Goal: Task Accomplishment & Management: Manage account settings

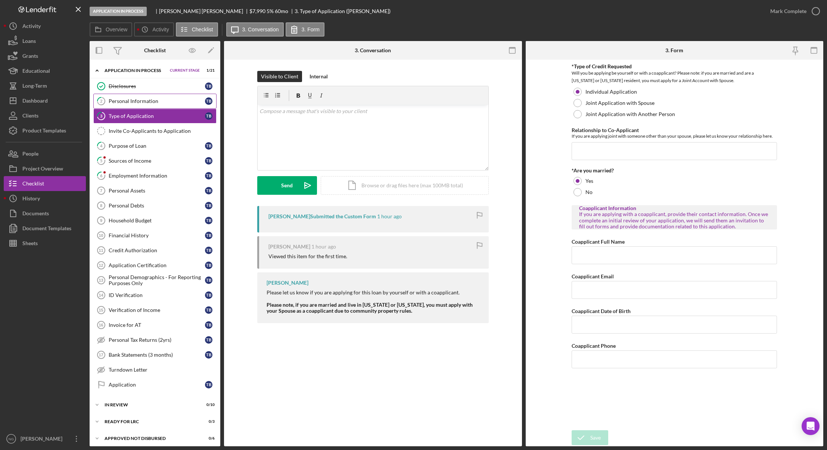
click at [136, 103] on div "Personal Information" at bounding box center [157, 101] width 96 height 6
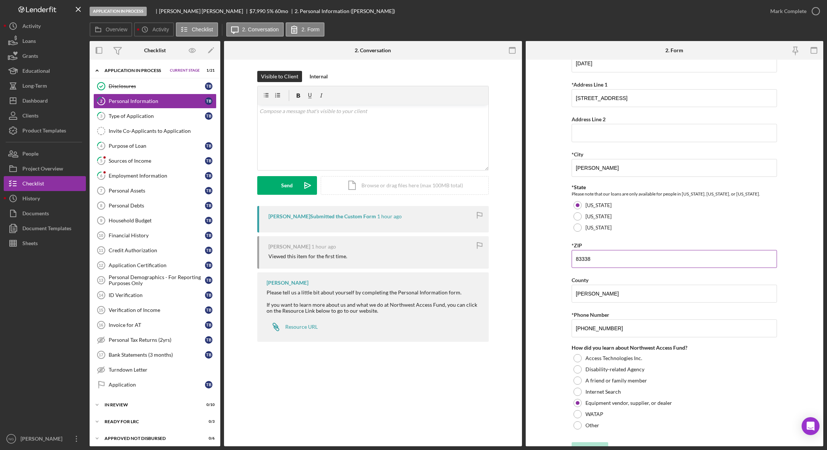
scroll to position [134, 0]
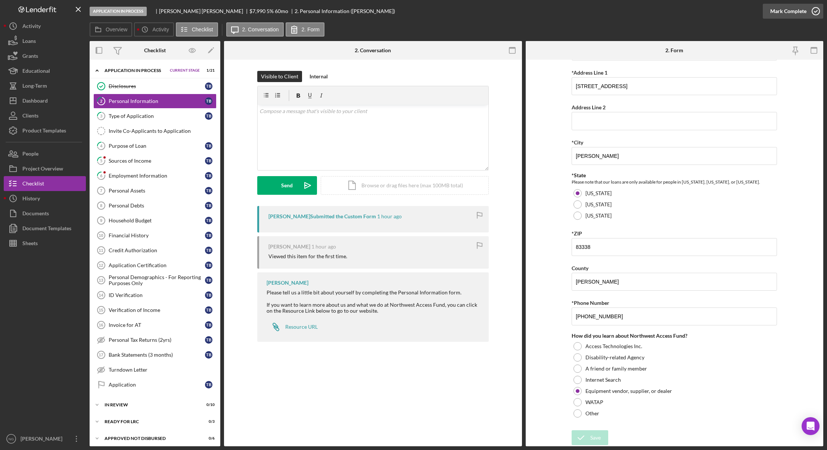
click at [812, 11] on icon "button" at bounding box center [816, 11] width 19 height 19
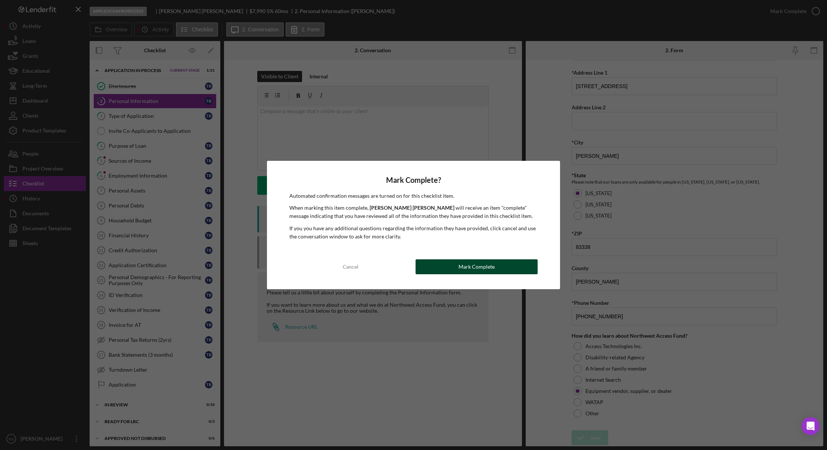
click at [490, 265] on div "Mark Complete" at bounding box center [477, 267] width 36 height 15
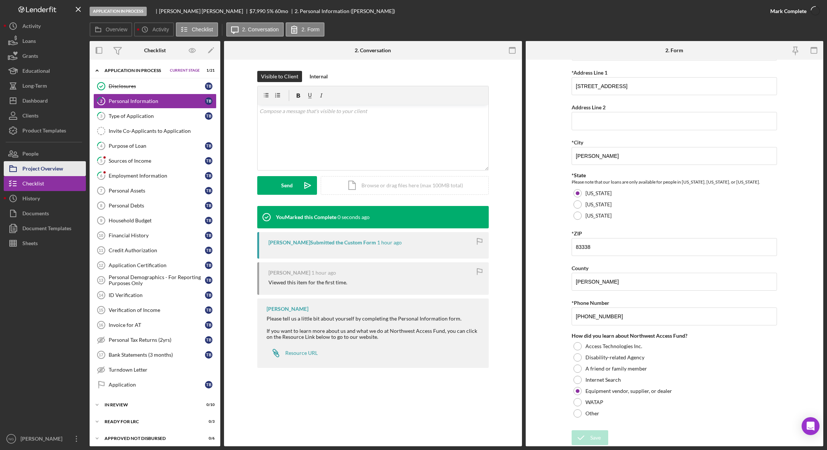
scroll to position [164, 0]
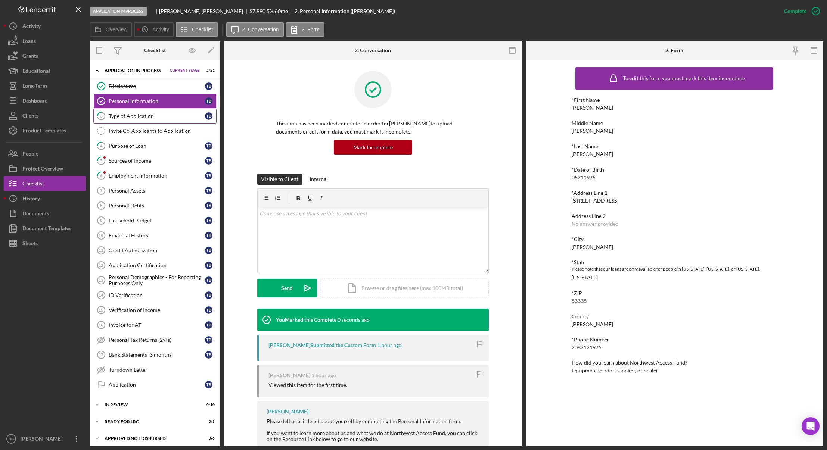
click at [129, 117] on div "Type of Application" at bounding box center [157, 116] width 96 height 6
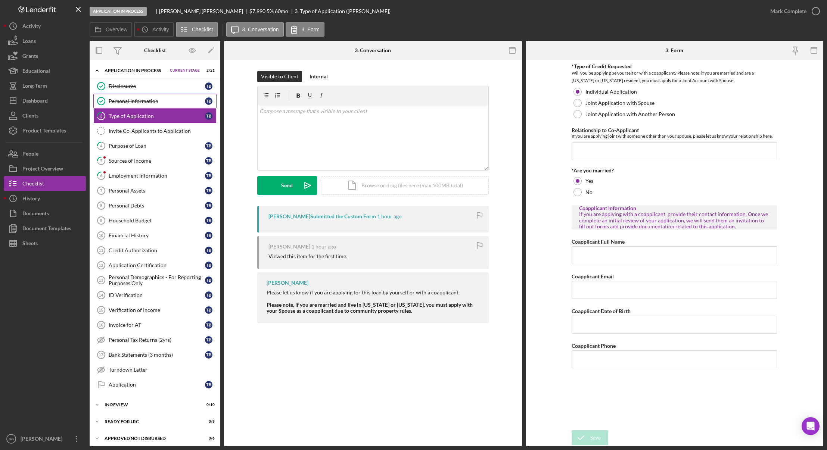
click at [168, 100] on div "Personal Information" at bounding box center [157, 101] width 96 height 6
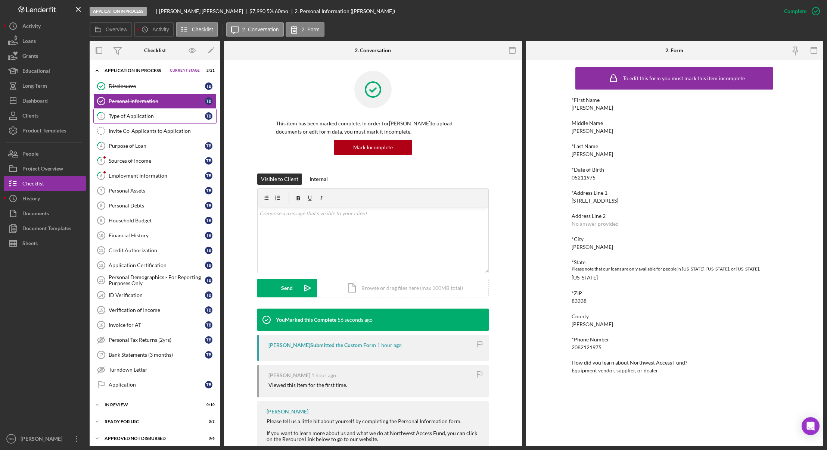
click at [128, 121] on link "3 Type of Application T B" at bounding box center [154, 116] width 123 height 15
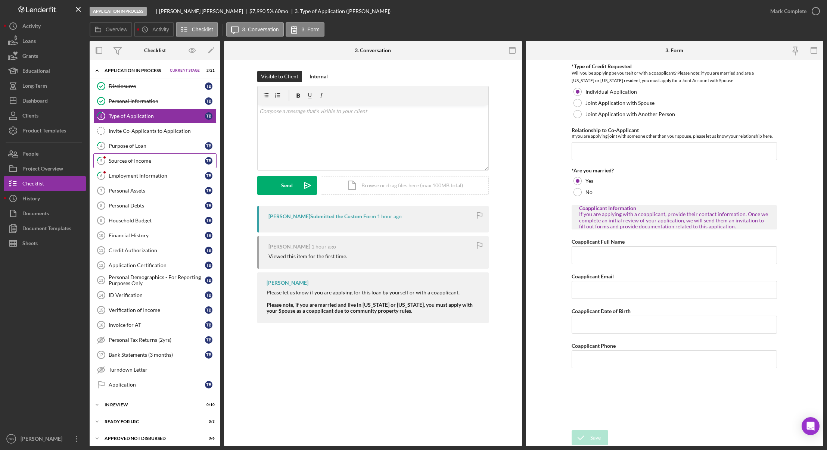
click at [155, 159] on div "Sources of Income" at bounding box center [157, 161] width 96 height 6
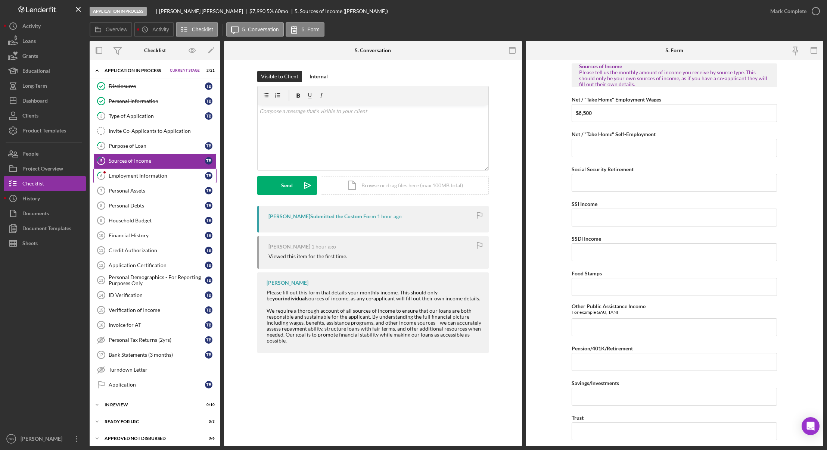
click at [158, 180] on link "6 Employment Information T B" at bounding box center [154, 175] width 123 height 15
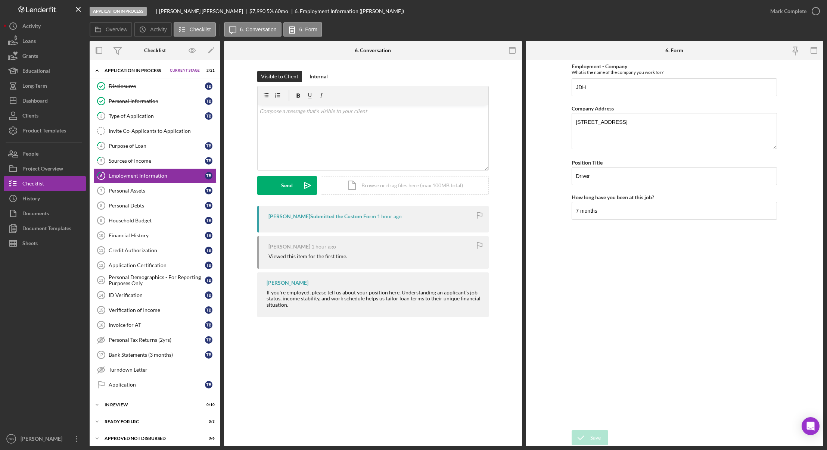
click at [47, 343] on div at bounding box center [45, 341] width 82 height 181
click at [30, 100] on div "Dashboard" at bounding box center [34, 101] width 25 height 17
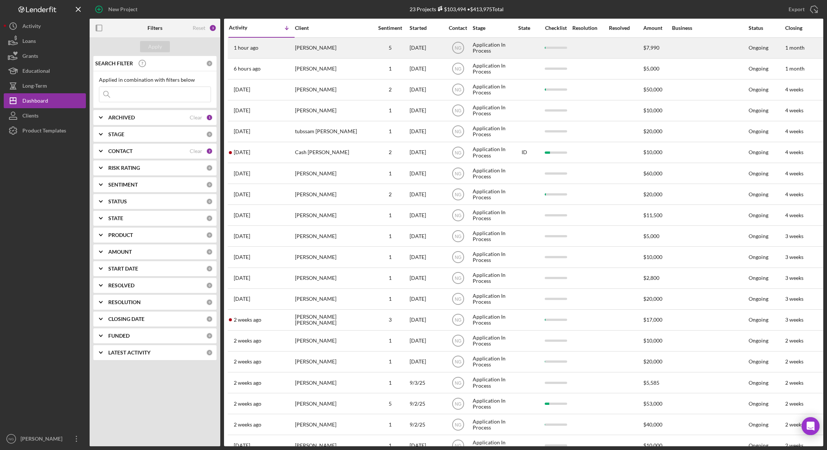
click at [291, 46] on div "1 hour ago Tommy Briggs" at bounding box center [261, 48] width 65 height 20
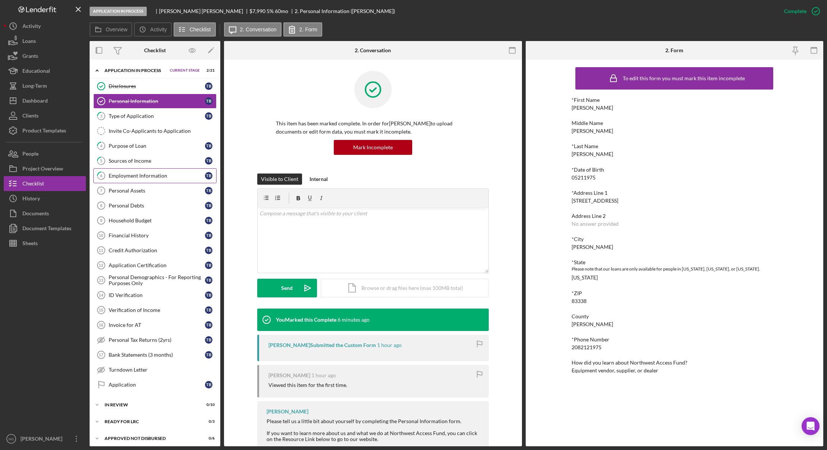
click at [147, 175] on div "Employment Information" at bounding box center [157, 176] width 96 height 6
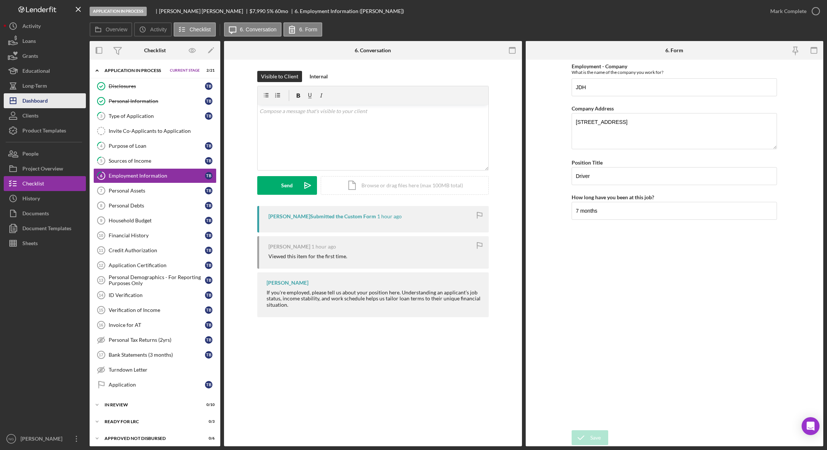
click at [30, 97] on div "Dashboard" at bounding box center [34, 101] width 25 height 17
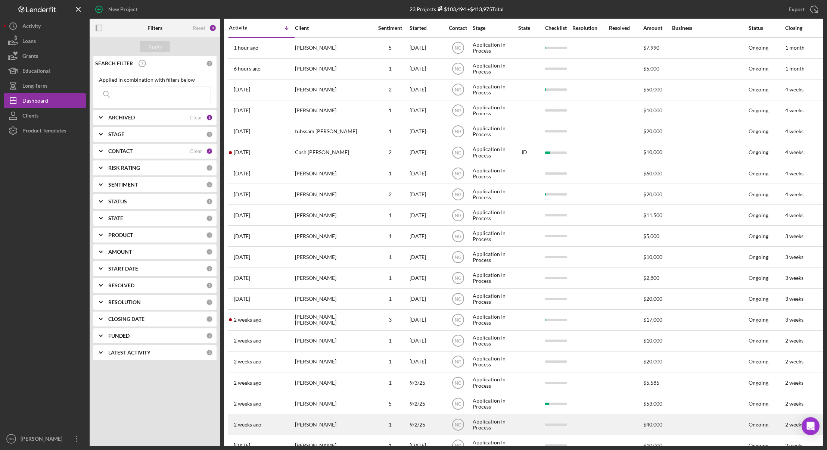
click at [422, 426] on div "9/2/25" at bounding box center [427, 425] width 34 height 20
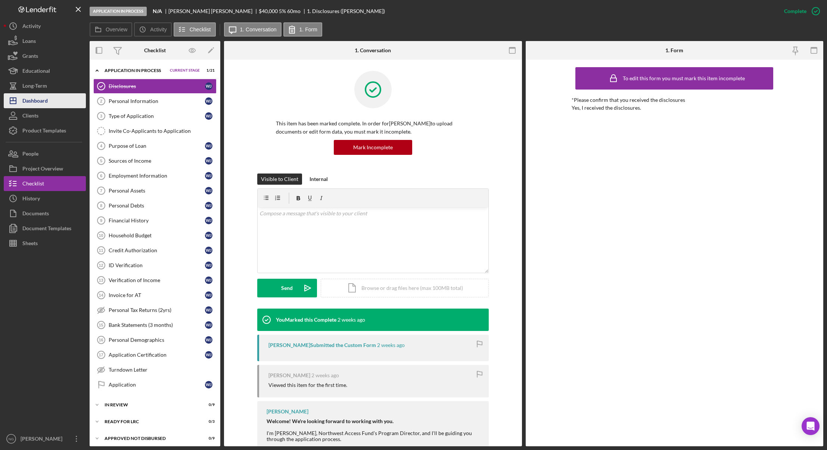
click at [33, 102] on div "Dashboard" at bounding box center [34, 101] width 25 height 17
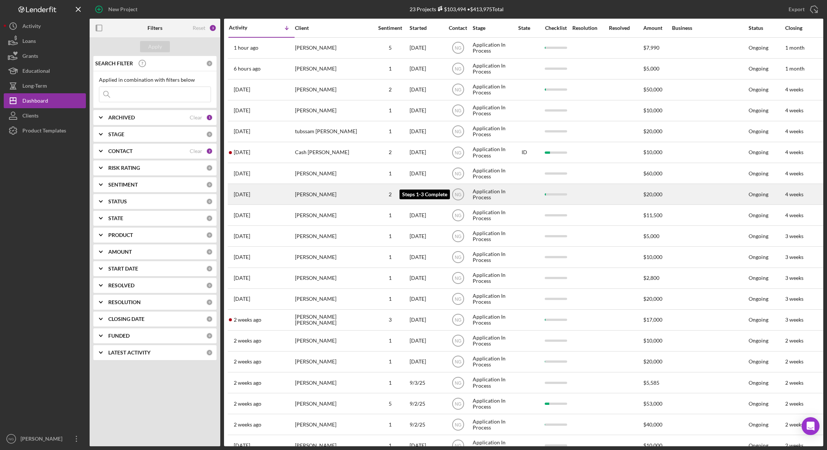
click at [391, 196] on div "2" at bounding box center [390, 195] width 37 height 6
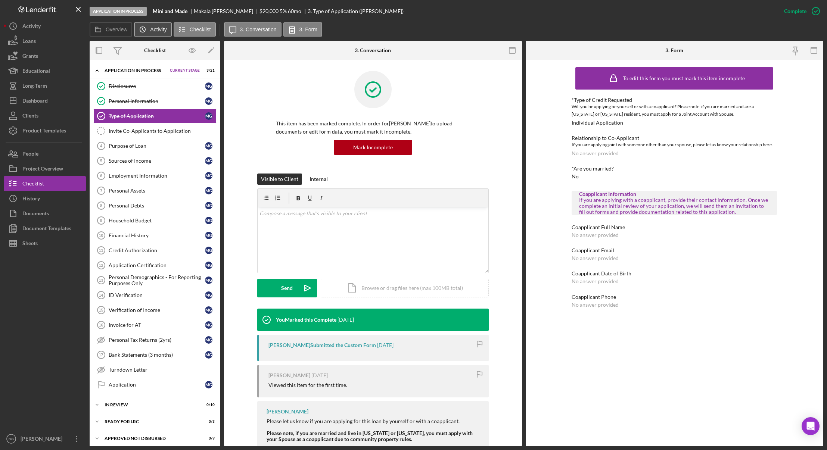
click at [152, 27] on label "Activity" at bounding box center [158, 30] width 16 height 6
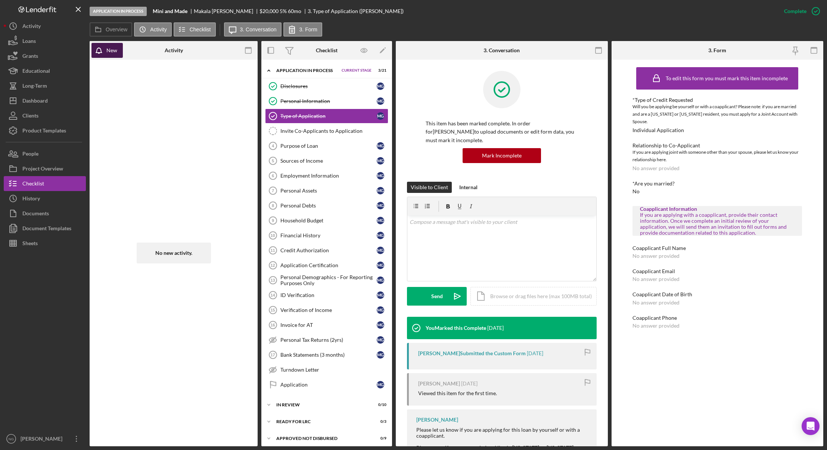
click at [111, 49] on div "New" at bounding box center [111, 50] width 11 height 15
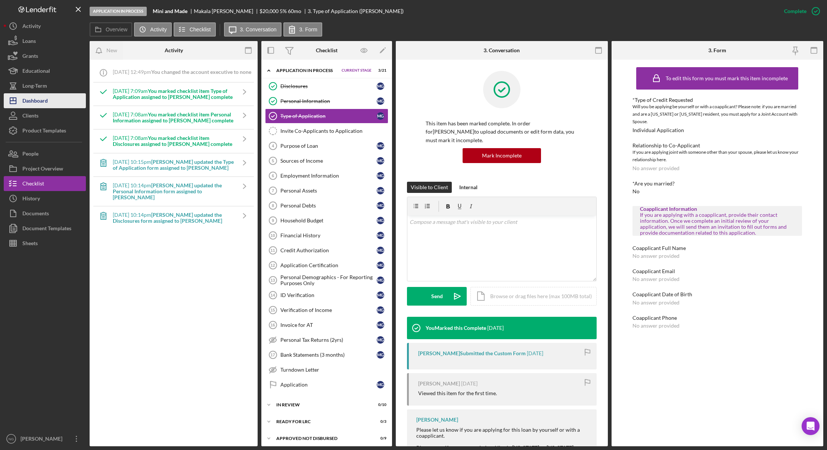
click at [52, 99] on button "Icon/Dashboard Dashboard" at bounding box center [45, 100] width 82 height 15
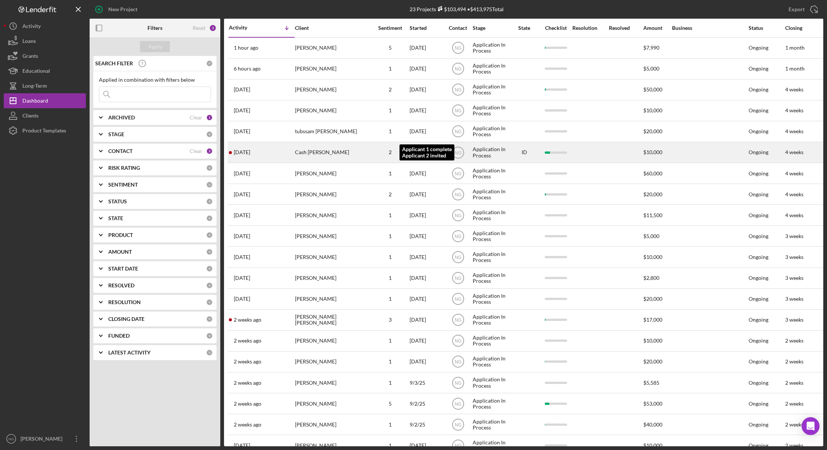
click at [390, 154] on div "2" at bounding box center [390, 152] width 37 height 6
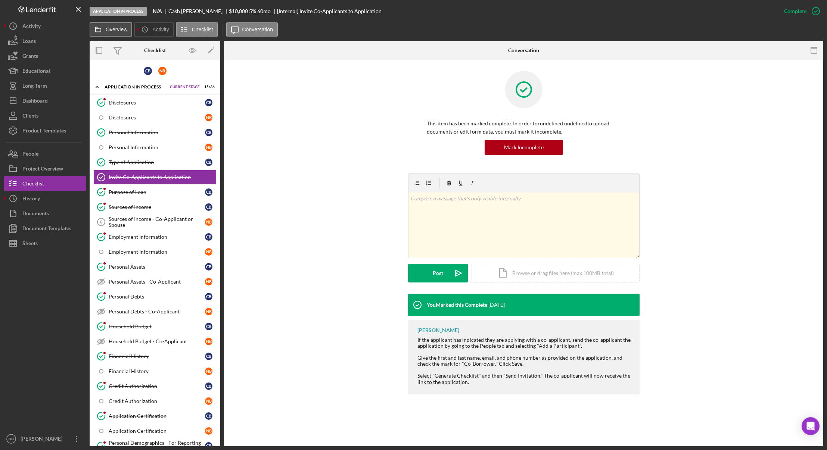
click at [106, 29] on label "Overview" at bounding box center [117, 30] width 22 height 6
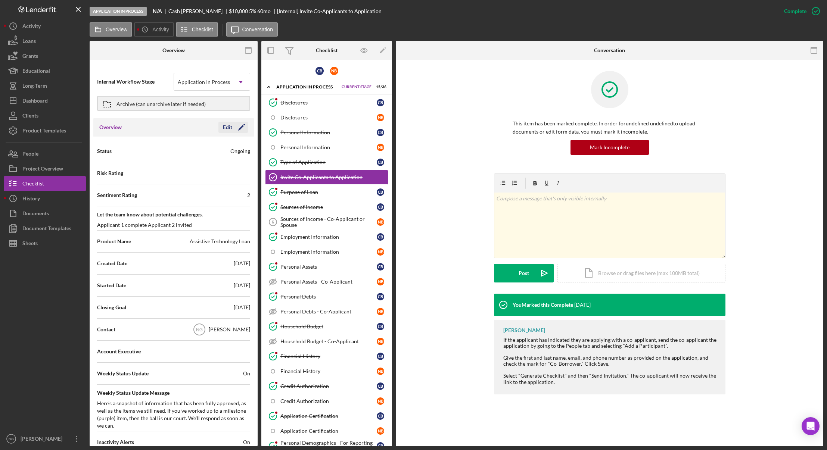
click at [232, 127] on icon "Icon/Edit" at bounding box center [241, 127] width 19 height 19
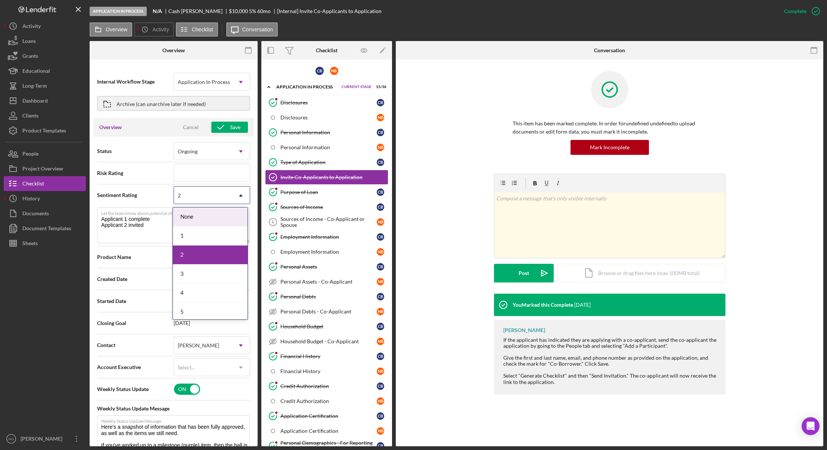
click at [185, 192] on div "2" at bounding box center [203, 195] width 58 height 17
click at [189, 275] on div "3" at bounding box center [210, 274] width 75 height 19
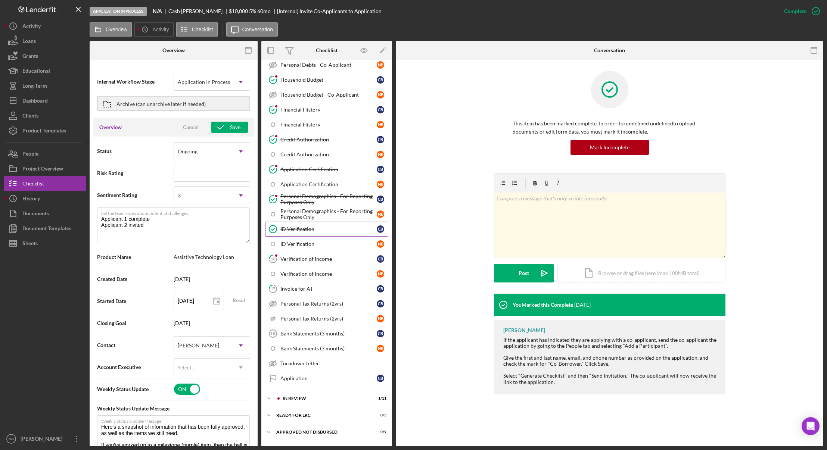
scroll to position [261, 0]
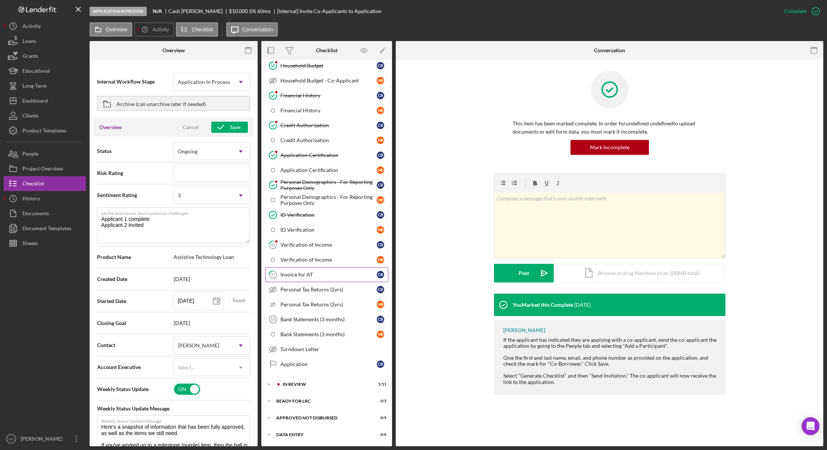
click at [337, 278] on div "Invoice for AT" at bounding box center [329, 275] width 96 height 6
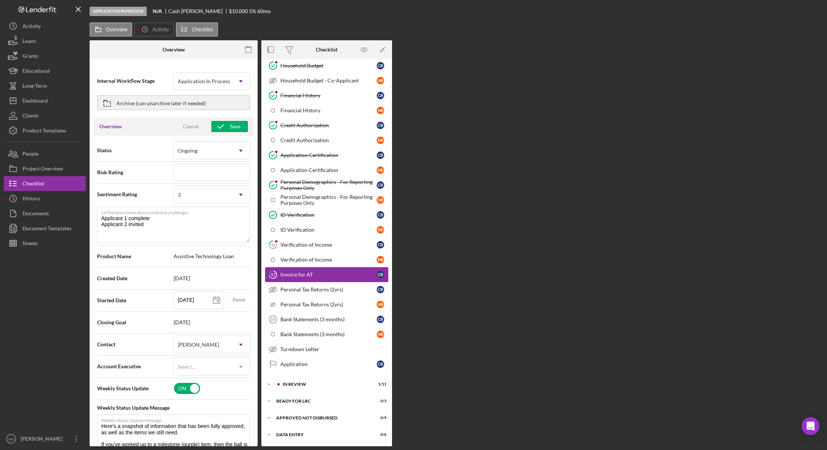
scroll to position [261, 0]
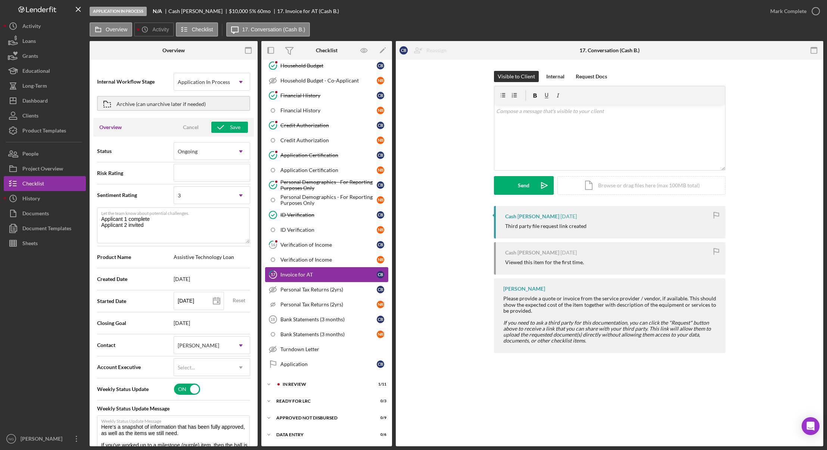
click at [306, 274] on div "Invoice for AT" at bounding box center [329, 275] width 96 height 6
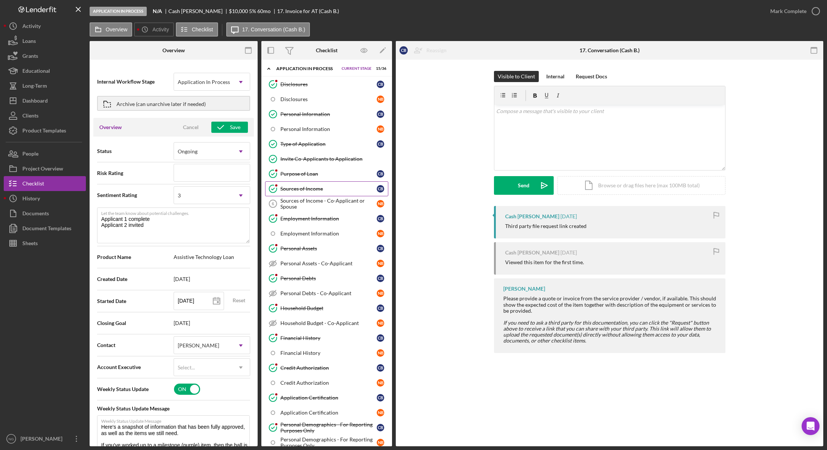
scroll to position [0, 0]
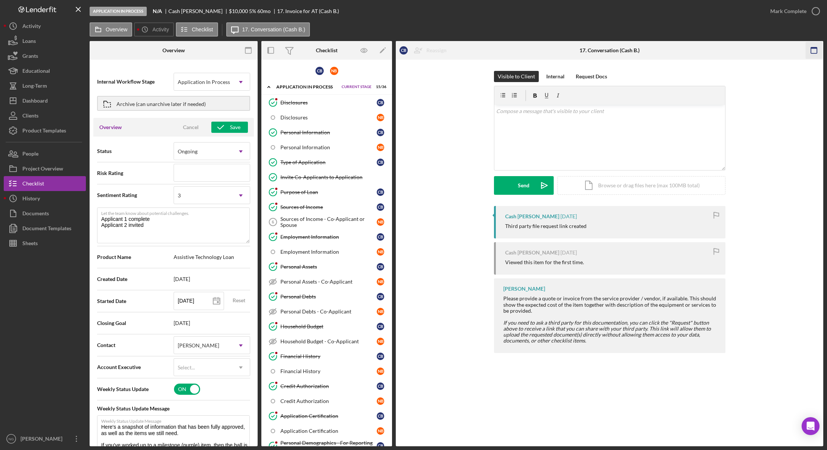
click at [815, 50] on icon "button" at bounding box center [814, 50] width 17 height 17
type textarea "Here's a snapshot of information that has been fully approved, as well as the i…"
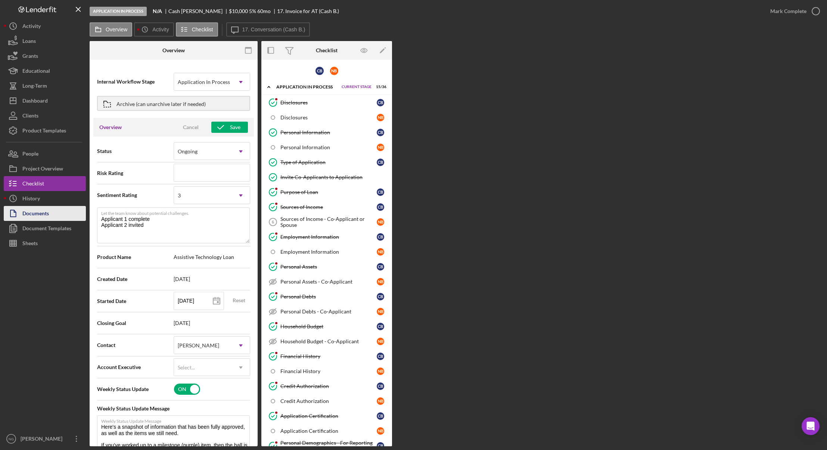
click at [40, 214] on div "Documents" at bounding box center [35, 214] width 27 height 17
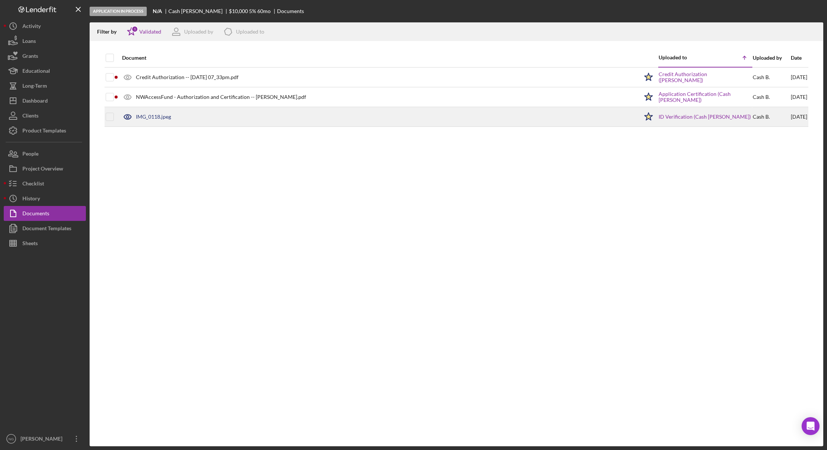
click at [161, 115] on div "IMG_0118.jpeg" at bounding box center [153, 117] width 35 height 6
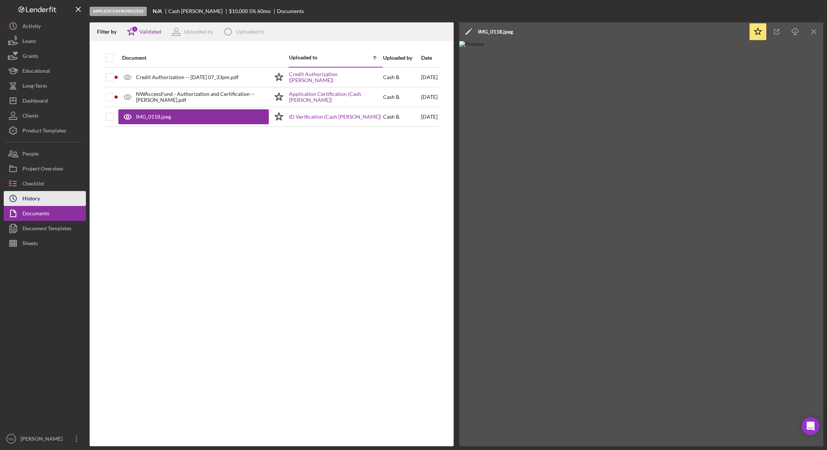
click at [27, 199] on div "History" at bounding box center [31, 199] width 18 height 17
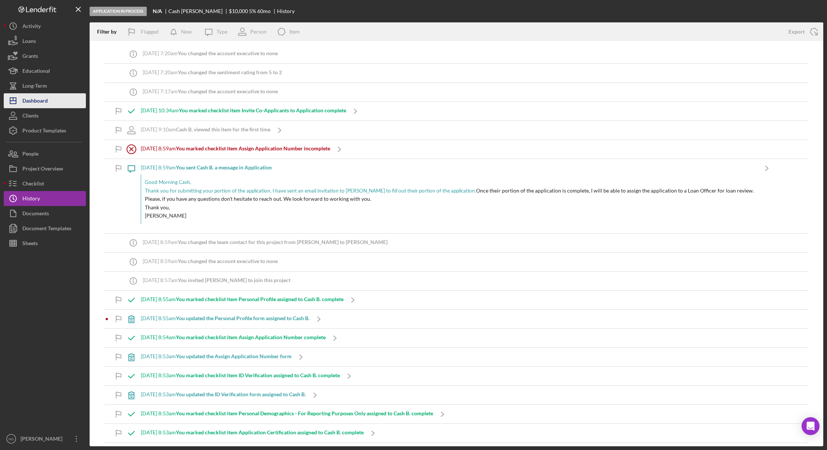
click at [49, 100] on button "Icon/Dashboard Dashboard" at bounding box center [45, 100] width 82 height 15
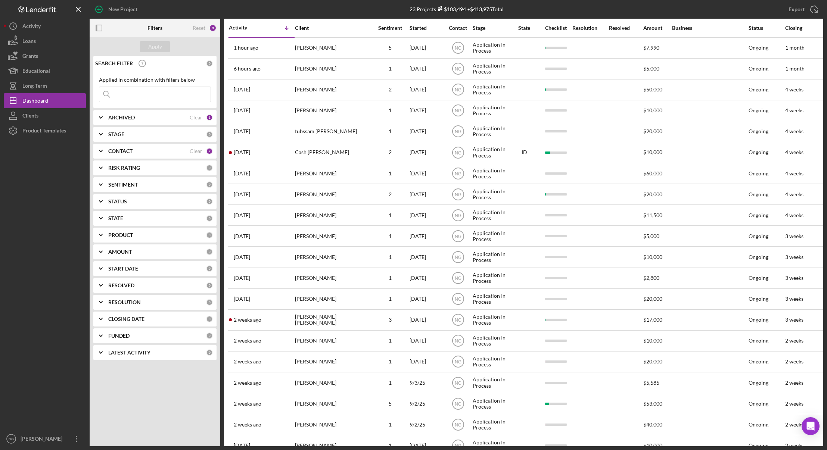
click at [391, 27] on div "Sentiment" at bounding box center [390, 28] width 37 height 6
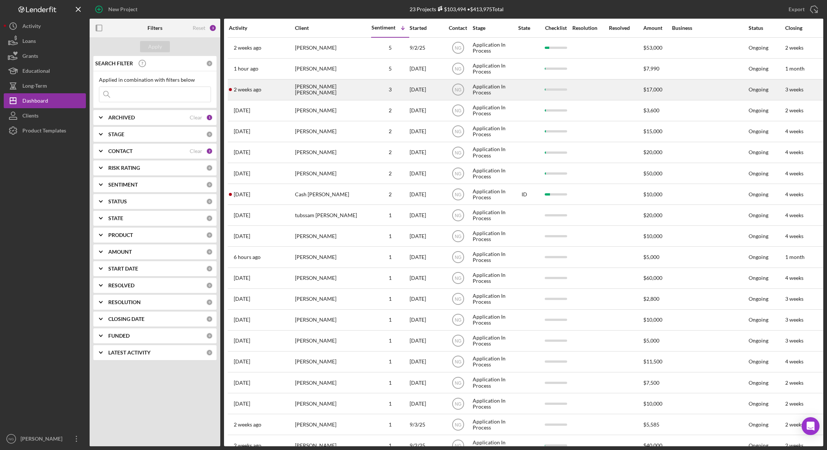
click at [337, 88] on div "[PERSON_NAME] [PERSON_NAME]" at bounding box center [332, 90] width 75 height 20
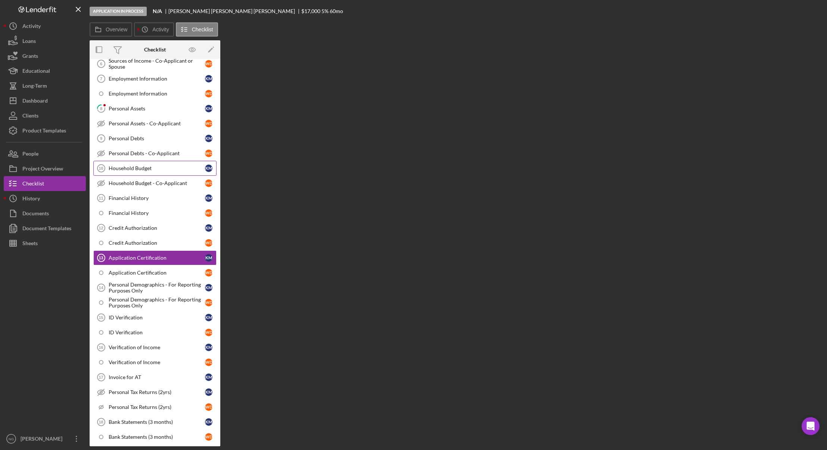
scroll to position [163, 0]
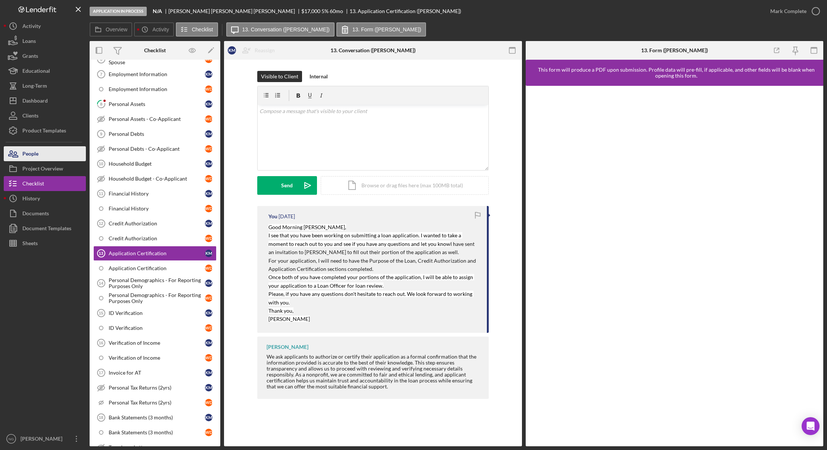
click at [36, 155] on div "People" at bounding box center [30, 154] width 16 height 17
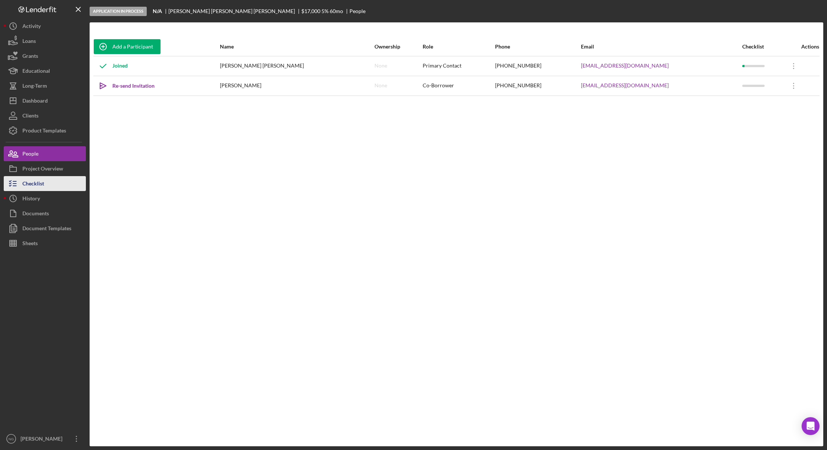
click at [34, 185] on div "Checklist" at bounding box center [33, 184] width 22 height 17
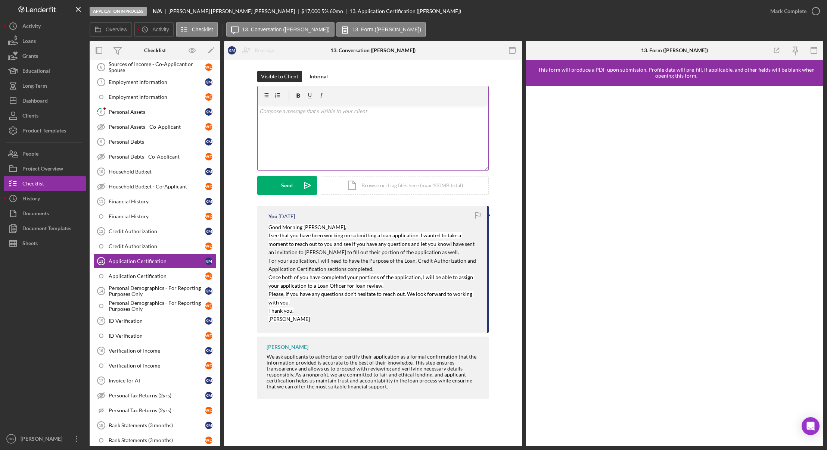
scroll to position [163, 0]
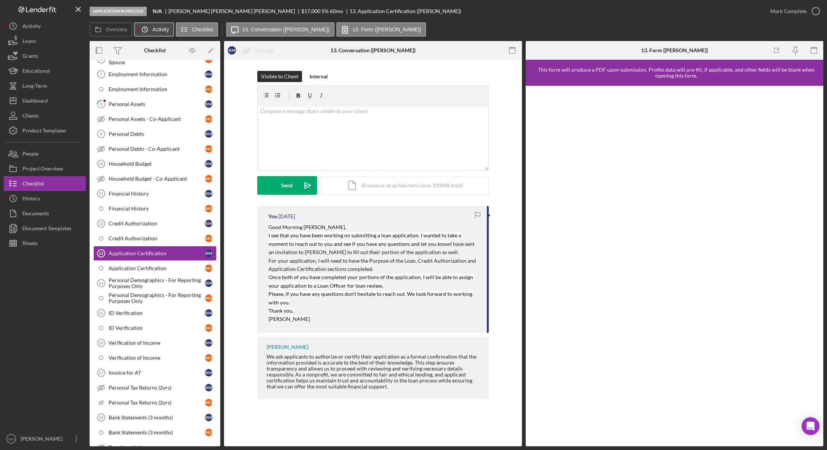
click at [147, 32] on icon "Icon/History" at bounding box center [144, 29] width 15 height 15
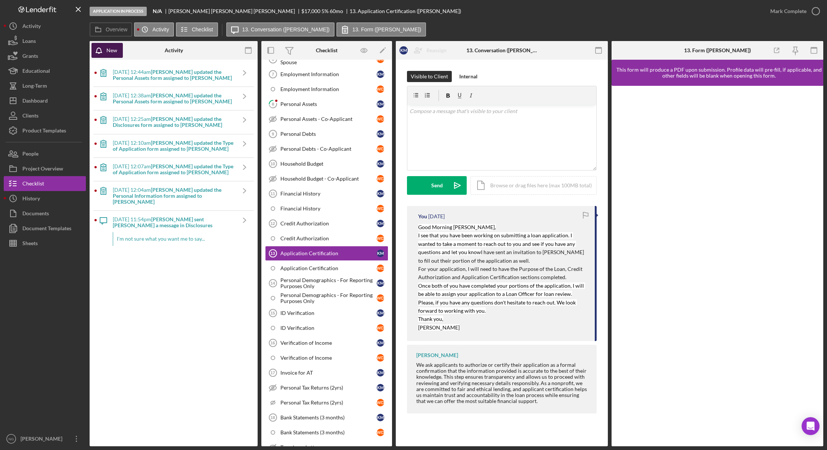
click at [111, 52] on div "New" at bounding box center [111, 50] width 11 height 15
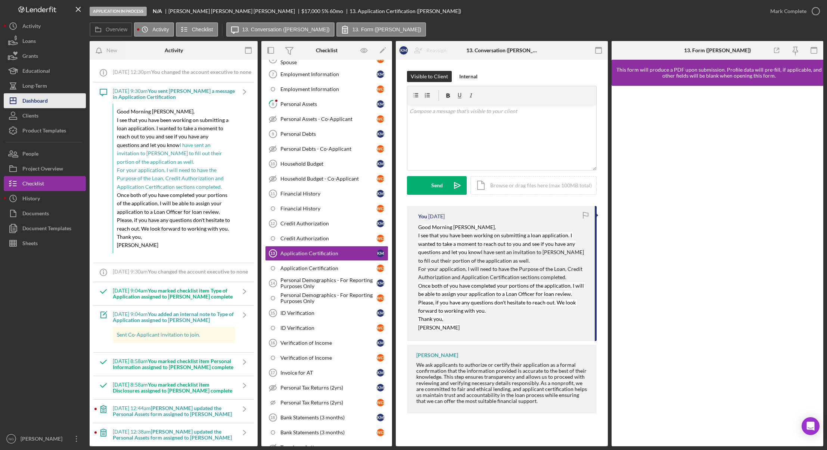
click at [47, 106] on div "Dashboard" at bounding box center [34, 101] width 25 height 17
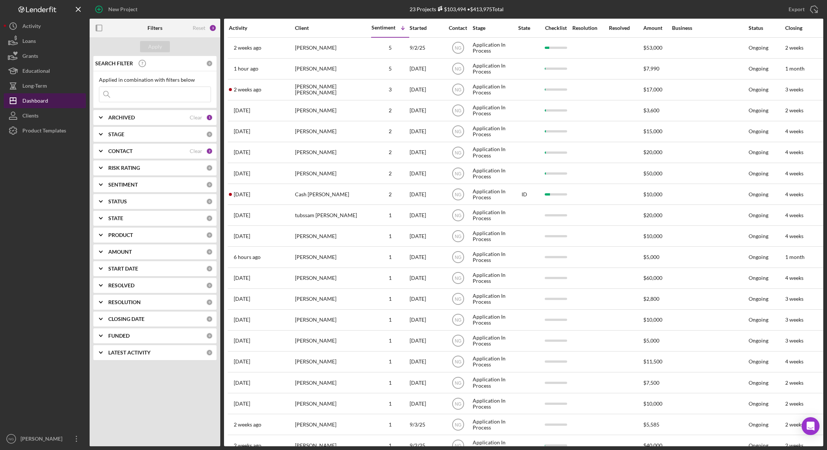
click at [44, 102] on div "Dashboard" at bounding box center [35, 101] width 26 height 17
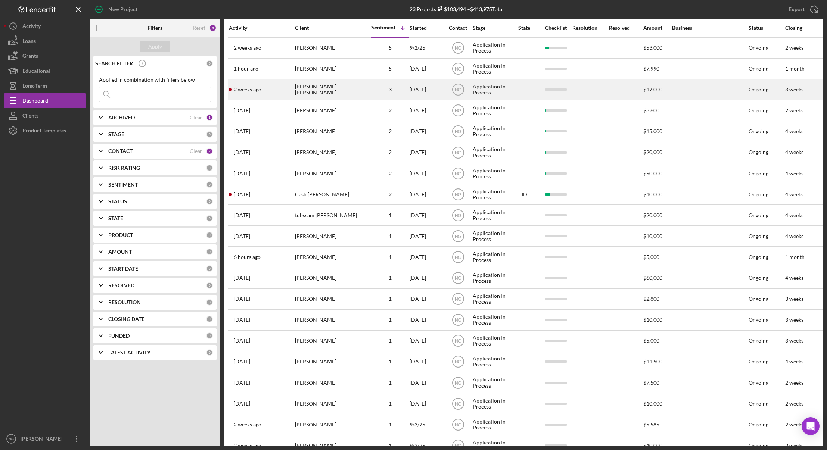
click at [317, 90] on div "[PERSON_NAME] [PERSON_NAME]" at bounding box center [332, 90] width 75 height 20
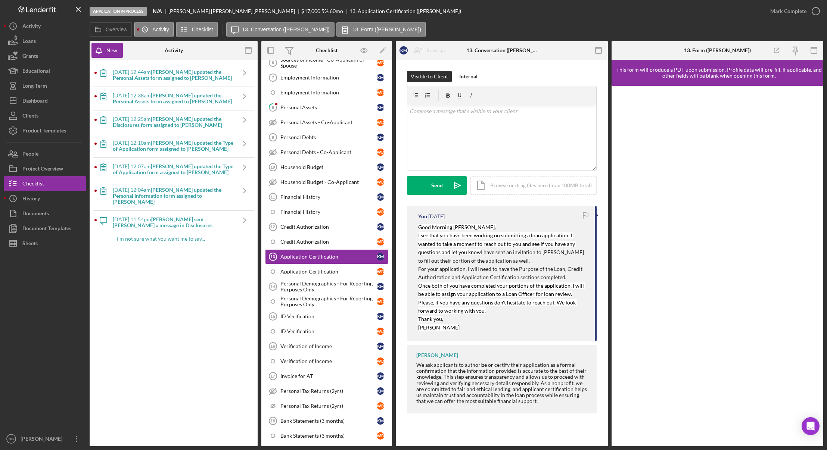
scroll to position [163, 0]
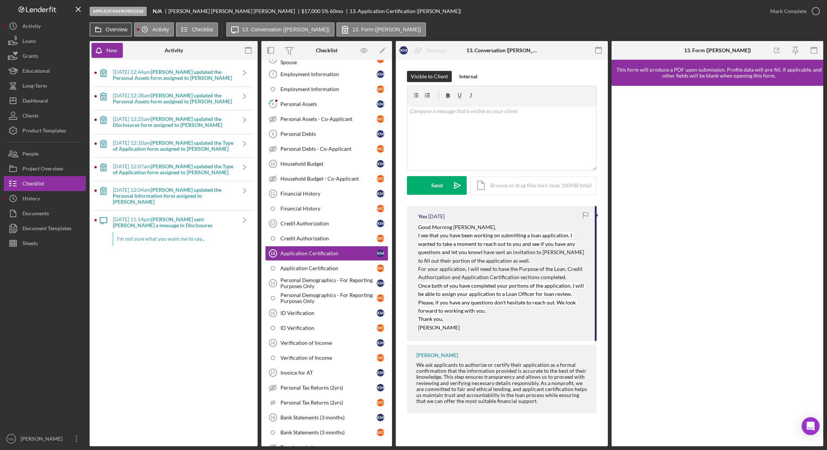
click at [116, 30] on label "Overview" at bounding box center [117, 30] width 22 height 6
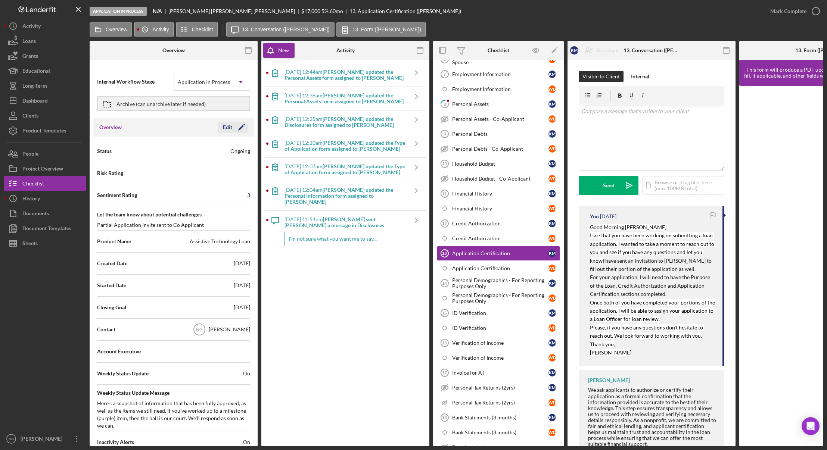
click at [239, 130] on icon "Icon/Edit" at bounding box center [241, 127] width 19 height 19
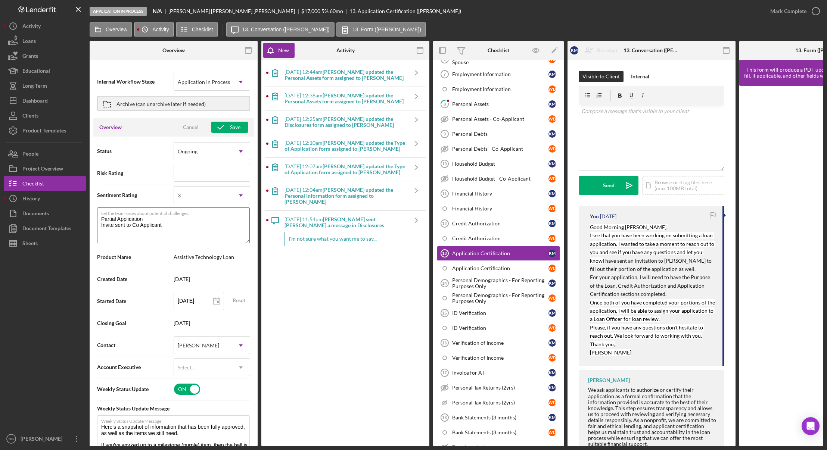
click at [125, 233] on textarea "Partial Application Invite sent to Co Applicant" at bounding box center [173, 226] width 153 height 36
click at [168, 226] on textarea "Partial Application Invite sent to Co Applicant" at bounding box center [173, 226] width 153 height 36
type textarea "Partial Application Invite sent to Co Applicant"
type textarea "Here's a snapshot of information that has been fully approved, as well as the i…"
type textarea "Partial Application Invite sent to Co Applicant M"
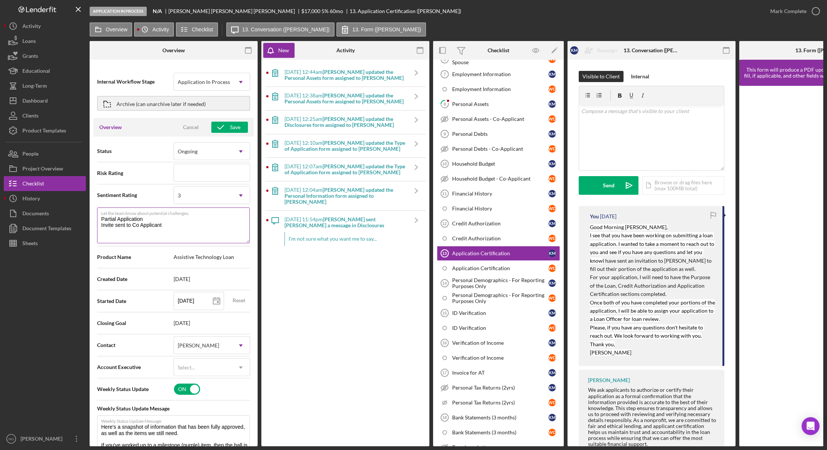
type textarea "Here's a snapshot of information that has been fully approved, as well as the i…"
type textarea "Partial Application Invite sent to Co Applicant Me"
type textarea "Here's a snapshot of information that has been fully approved, as well as the i…"
type textarea "Partial Application Invite sent to Co Applicant Mes"
type textarea "Here's a snapshot of information that has been fully approved, as well as the i…"
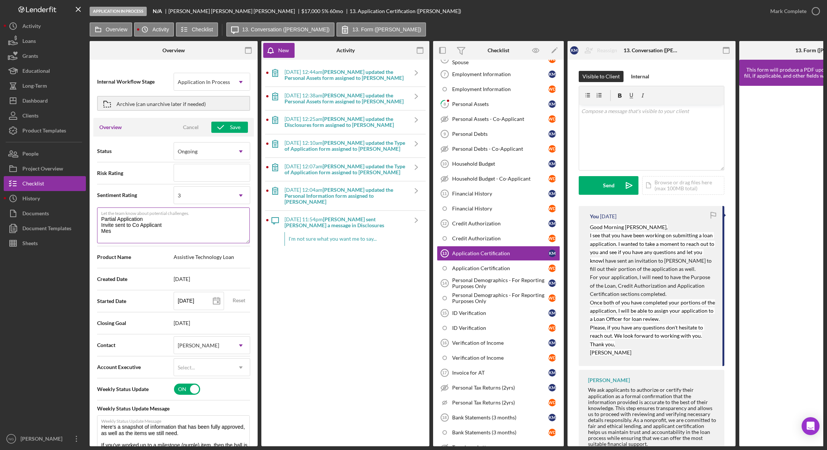
type textarea "Partial Application Invite sent to Co Applicant Mess"
type textarea "Here's a snapshot of information that has been fully approved, as well as the i…"
type textarea "Partial Application Invite sent to Co Applicant Messa"
type textarea "Here's a snapshot of information that has been fully approved, as well as the i…"
type textarea "Partial Application Invite sent to Co Applicant Messag"
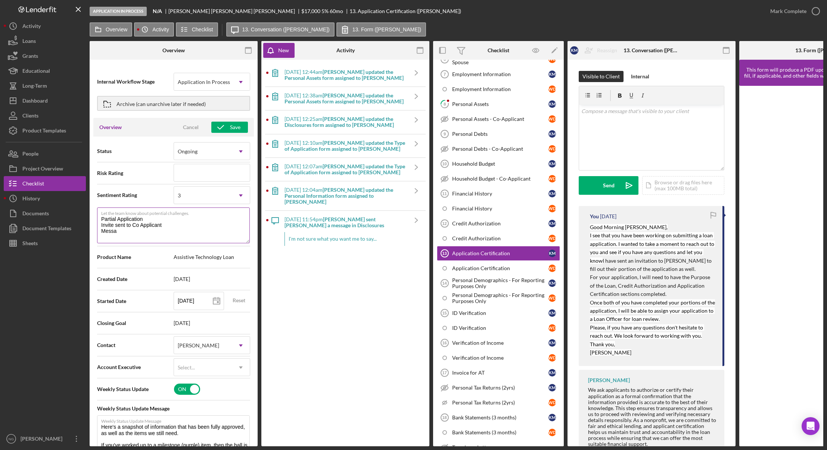
type textarea "Here's a snapshot of information that has been fully approved, as well as the i…"
type textarea "Partial Application Invite sent to Co Applicant Message"
type textarea "Here's a snapshot of information that has been fully approved, as well as the i…"
type textarea "Partial Application Invite sent to Co Applicant Messages"
type textarea "Here's a snapshot of information that has been fully approved, as well as the i…"
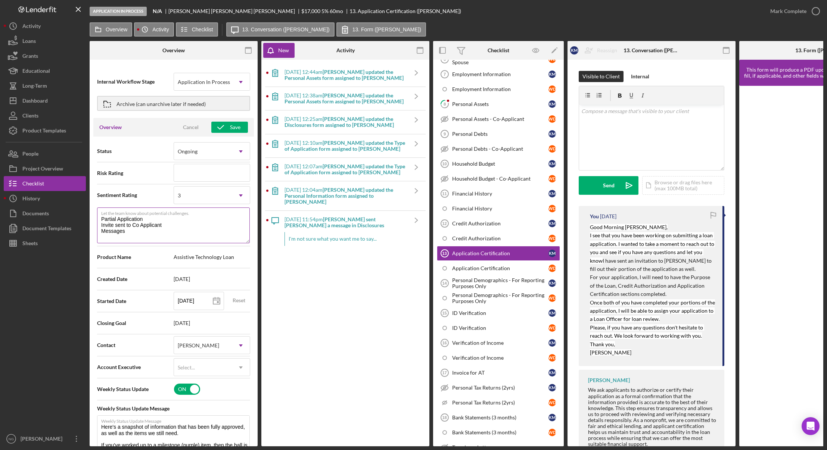
type textarea "Partial Application Invite sent to Co Applicant Messages"
type textarea "Here's a snapshot of information that has been fully approved, as well as the i…"
type textarea "Partial Application Invite sent to Co Applicant Messages 8"
type textarea "Here's a snapshot of information that has been fully approved, as well as the i…"
type textarea "Partial Application Invite sent to Co Applicant Messages 8/"
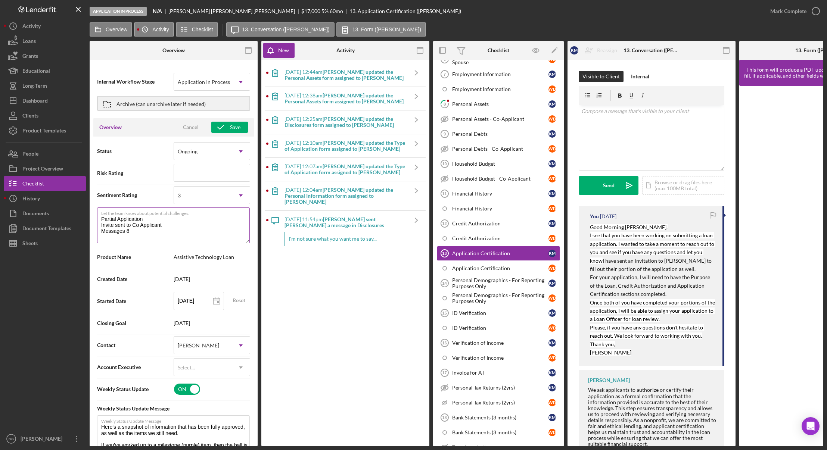
type textarea "Here's a snapshot of information that has been fully approved, as well as the i…"
type textarea "Partial Application Invite sent to Co Applicant Messages 8/8"
type textarea "Here's a snapshot of information that has been fully approved, as well as the i…"
type textarea "Partial Application Invite sent to Co Applicant Messages 8/8"
type textarea "Here's a snapshot of information that has been fully approved, as well as the i…"
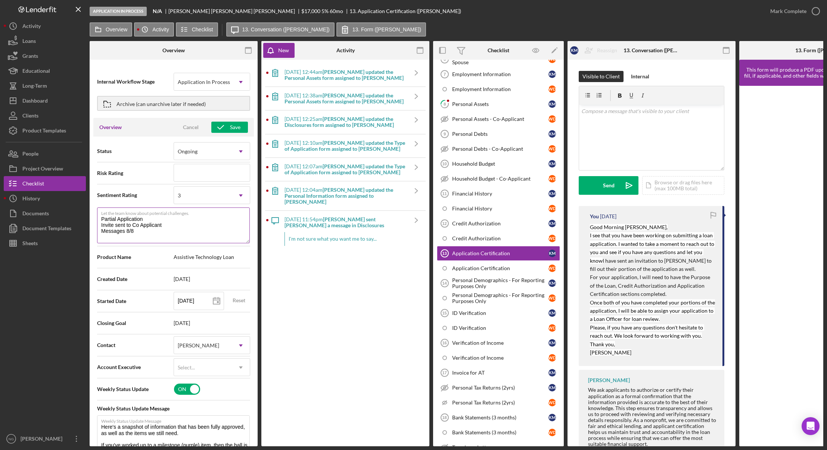
type textarea "Partial Application Invite sent to Co Applicant Messages 8/8 a"
type textarea "Here's a snapshot of information that has been fully approved, as well as the i…"
type textarea "Partial Application Invite sent to Co Applicant Messages 8/8 an"
type textarea "Here's a snapshot of information that has been fully approved, as well as the i…"
type textarea "Partial Application Invite sent to Co Applicant Messages 8/8 and"
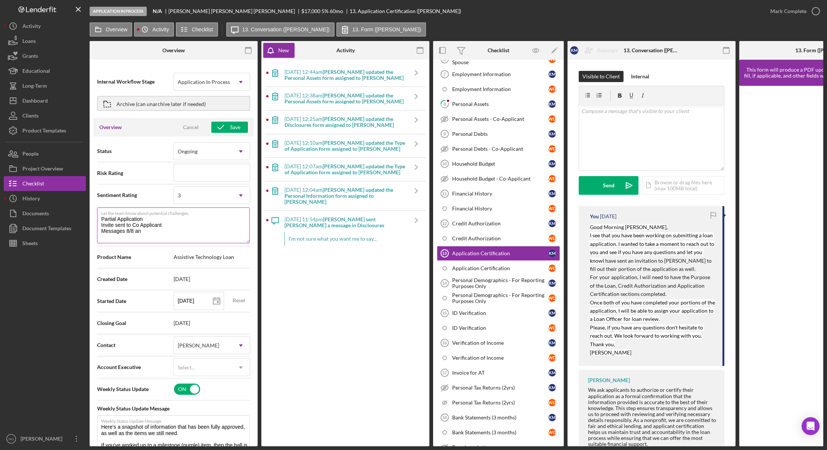
type textarea "Here's a snapshot of information that has been fully approved, as well as the i…"
type textarea "Partial Application Invite sent to Co Applicant Messages 8/8 and"
type textarea "Here's a snapshot of information that has been fully approved, as well as the i…"
type textarea "Partial Application Invite sent to Co Applicant Messages 8/8 and 8"
type textarea "Here's a snapshot of information that has been fully approved, as well as the i…"
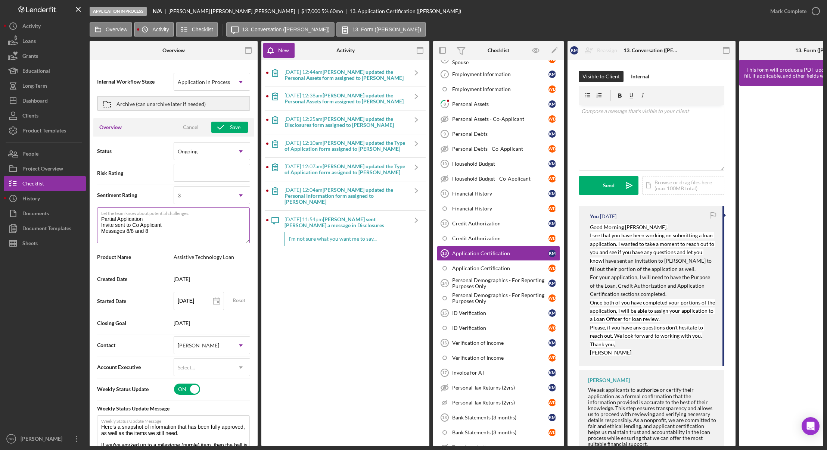
type textarea "Partial Application Invite sent to Co Applicant Messages 8/8 and 8/"
type textarea "Here's a snapshot of information that has been fully approved, as well as the i…"
type textarea "Partial Application Invite sent to Co Applicant Messages 8/8 and 8/1"
type textarea "Here's a snapshot of information that has been fully approved, as well as the i…"
type textarea "Partial Application Invite sent to Co Applicant Messages 8/8 and 8/18"
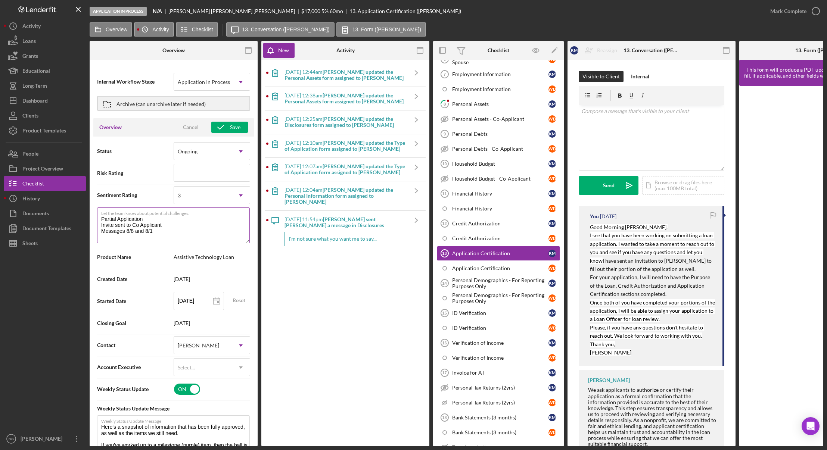
type textarea "Here's a snapshot of information that has been fully approved, as well as the i…"
type textarea "Partial Application Invite sent to Co Applicant Messages 8/8 and 8/1"
type textarea "Here's a snapshot of information that has been fully approved, as well as the i…"
type textarea "Partial Application Invite sent to Co Applicant Messages 8/8 and 8/"
type textarea "Here's a snapshot of information that has been fully approved, as well as the i…"
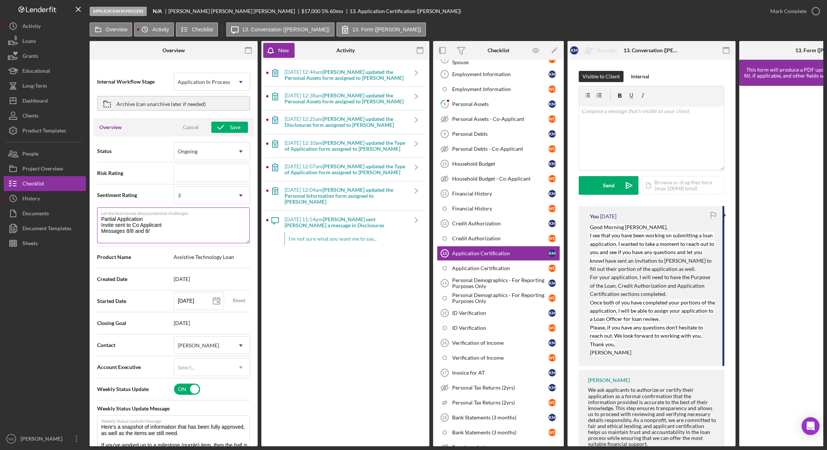
type textarea "Partial Application Invite sent to Co Applicant Messages 8/8 and 8"
type textarea "Here's a snapshot of information that has been fully approved, as well as the i…"
type textarea "Partial Application Invite sent to Co Applicant Messages 8/8 and"
type textarea "Here's a snapshot of information that has been fully approved, as well as the i…"
type textarea "Partial Application Invite sent to Co Applicant Messages 8/8 and"
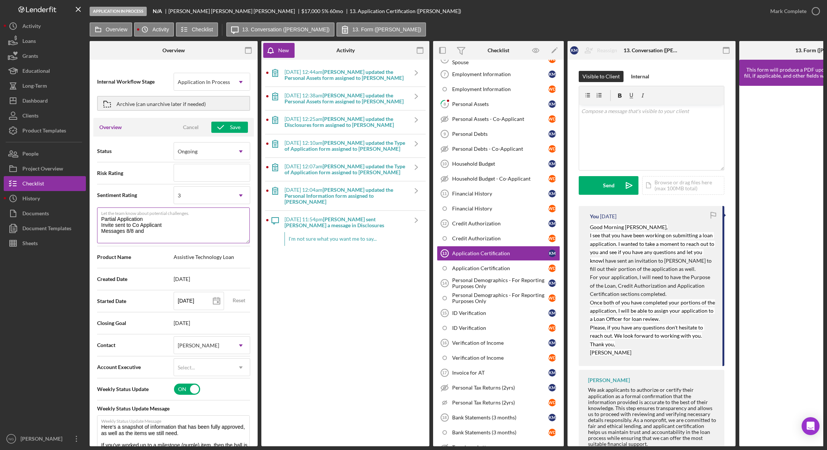
type textarea "Here's a snapshot of information that has been fully approved, as well as the i…"
type textarea "Partial Application Invite sent to Co Applicant Messages 8/8 an"
type textarea "Here's a snapshot of information that has been fully approved, as well as the i…"
type textarea "Partial Application Invite sent to Co Applicant Messages 8/8 a"
type textarea "Here's a snapshot of information that has been fully approved, as well as the i…"
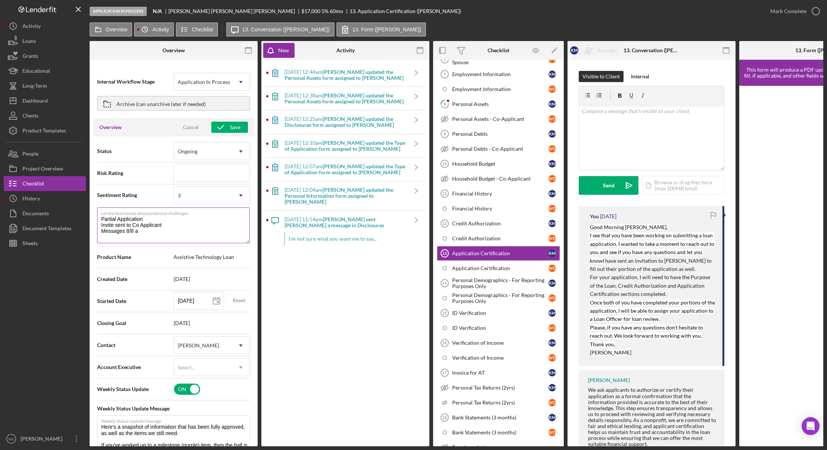
type textarea "Partial Application Invite sent to Co Applicant Messages 8/8"
type textarea "Here's a snapshot of information that has been fully approved, as well as the i…"
type textarea "Partial Application Invite sent to Co Applicant Messages 8/8"
type textarea "Here's a snapshot of information that has been fully approved, as well as the i…"
type textarea "Partial Application Invite sent to Co Applicant Messages 8/8,"
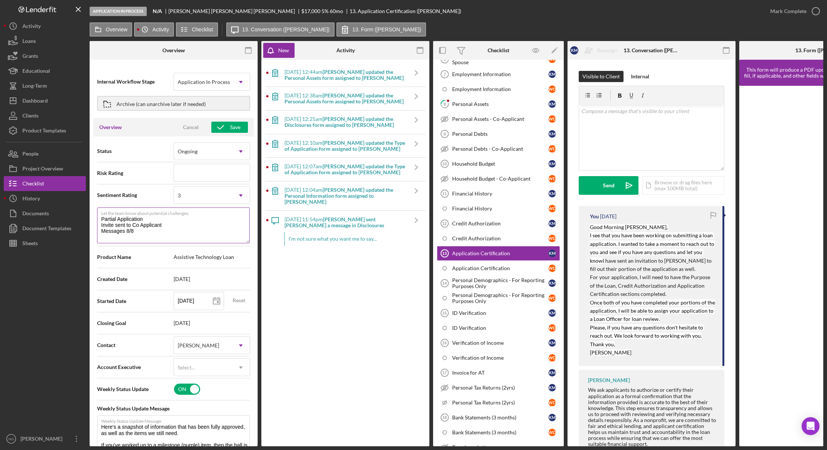
type textarea "Here's a snapshot of information that has been fully approved, as well as the i…"
type textarea "Partial Application Invite sent to Co Applicant Messages 8/8,"
type textarea "Here's a snapshot of information that has been fully approved, as well as the i…"
type textarea "Partial Application Invite sent to Co Applicant Messages 8/8, 8"
type textarea "Here's a snapshot of information that has been fully approved, as well as the i…"
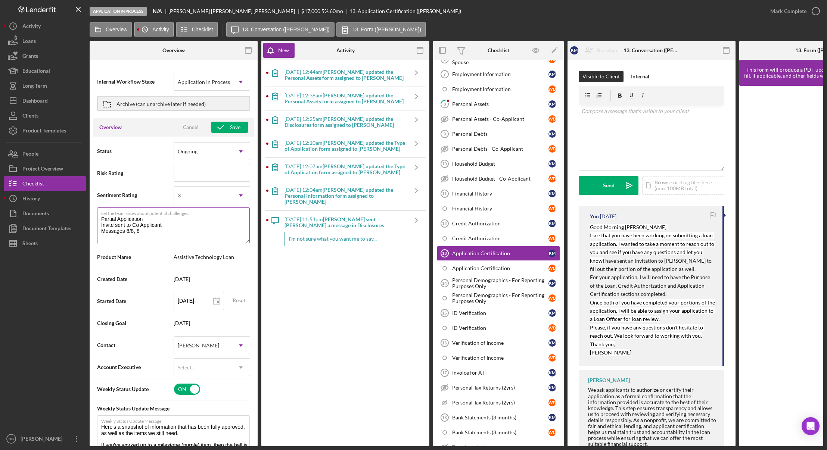
type textarea "Partial Application Invite sent to Co Applicant Messages 8/8, 8/"
type textarea "Here's a snapshot of information that has been fully approved, as well as the i…"
type textarea "Partial Application Invite sent to Co Applicant Messages 8/8, 8/1"
type textarea "Here's a snapshot of information that has been fully approved, as well as the i…"
type textarea "Partial Application Invite sent to Co Applicant Messages 8/8, 8/18"
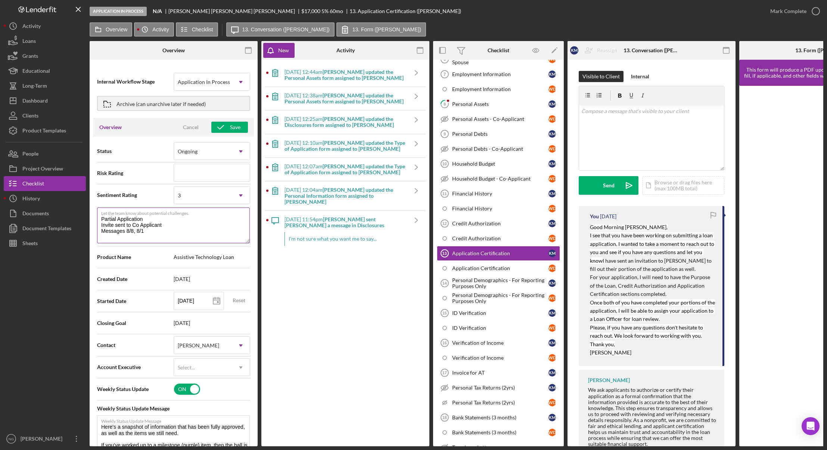
type textarea "Here's a snapshot of information that has been fully approved, as well as the i…"
type textarea "Partial Application Invite sent to Co Applicant Messages 8/8, 8/18"
click at [312, 329] on div "9/6/2025 at 12:44am Katie m. updated the Personal Assets form assigned to Katie…" at bounding box center [345, 252] width 161 height 379
click at [323, 236] on div "I'm not sure what you want me to say..." at bounding box center [346, 238] width 123 height 13
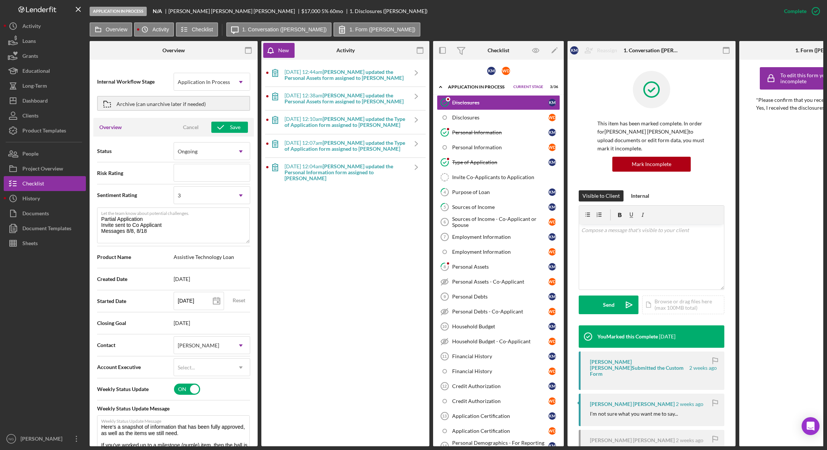
type textarea "Here's a snapshot of information that has been fully approved, as well as the i…"
click at [49, 104] on button "Icon/Dashboard Dashboard" at bounding box center [45, 100] width 82 height 15
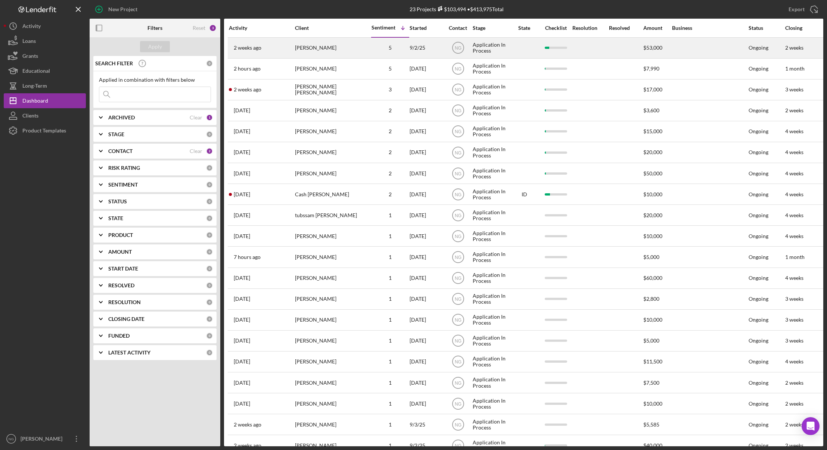
click at [393, 52] on div "5" at bounding box center [390, 48] width 37 height 20
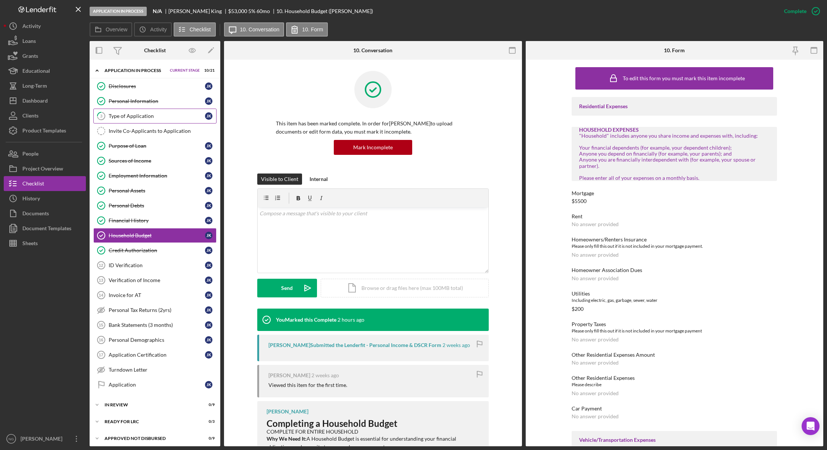
click at [149, 117] on div "Type of Application" at bounding box center [157, 116] width 96 height 6
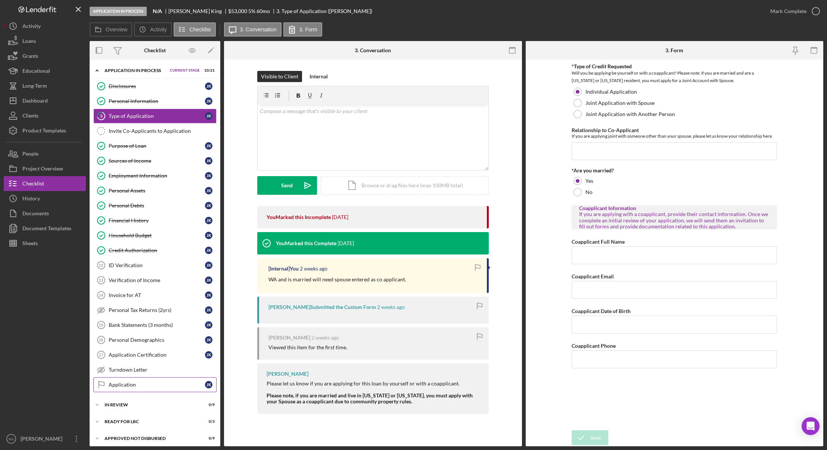
click at [142, 387] on div "Application" at bounding box center [157, 385] width 96 height 6
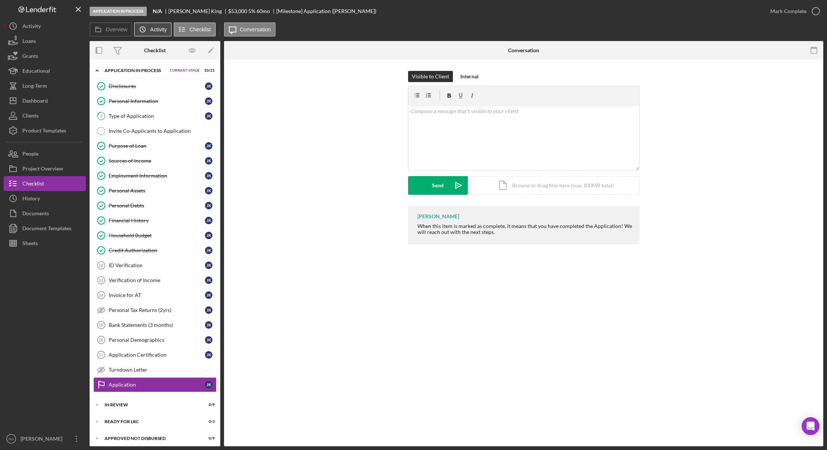
click at [150, 28] on icon "Icon/History" at bounding box center [142, 29] width 15 height 15
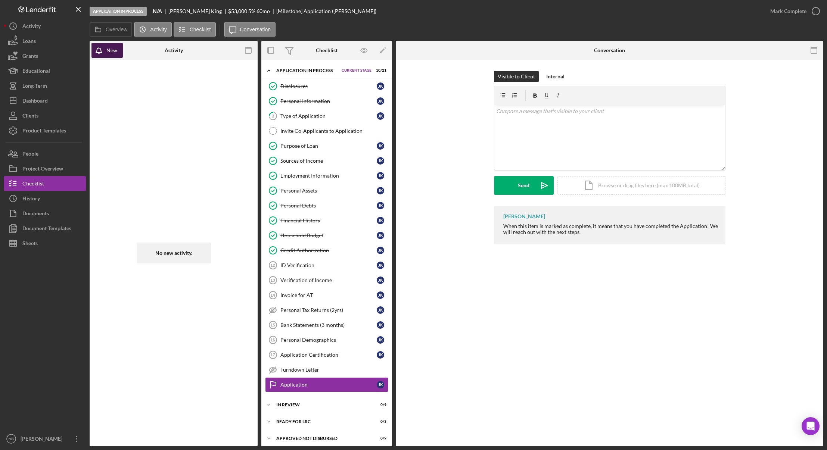
click at [109, 47] on div "New" at bounding box center [111, 50] width 11 height 15
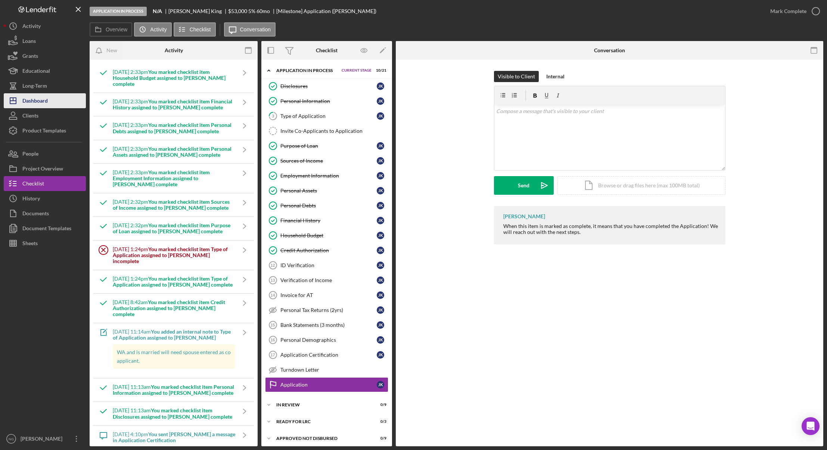
click at [38, 102] on div "Dashboard" at bounding box center [34, 101] width 25 height 17
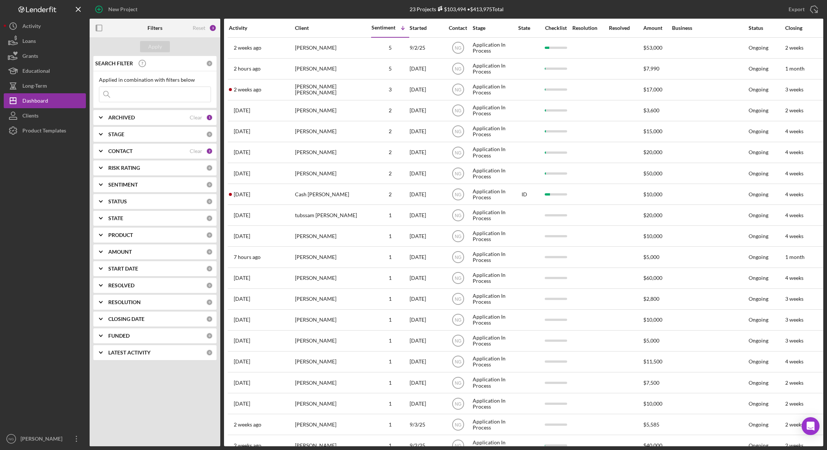
click at [71, 214] on div at bounding box center [45, 285] width 82 height 294
click at [240, 28] on div "Activity" at bounding box center [261, 28] width 65 height 6
click at [243, 25] on div "Activity" at bounding box center [245, 28] width 33 height 6
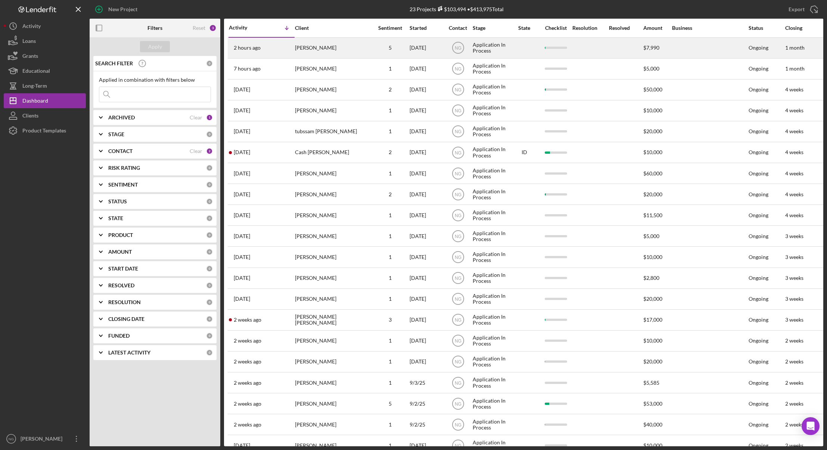
click at [307, 48] on div "[PERSON_NAME]" at bounding box center [332, 48] width 75 height 20
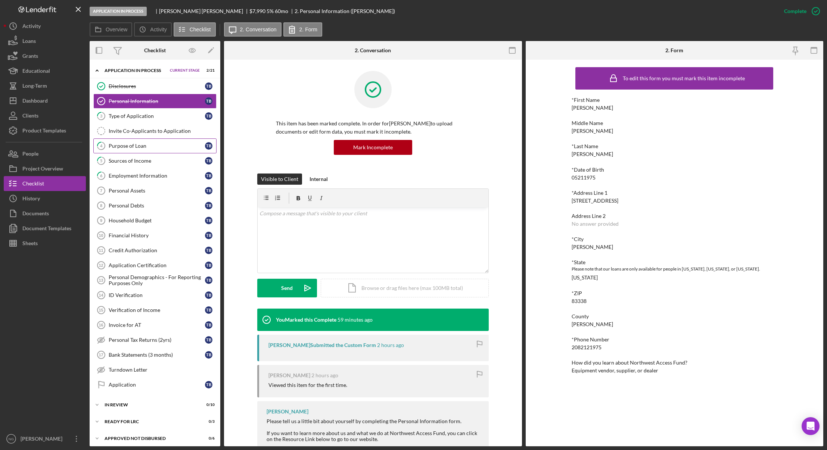
click at [139, 148] on div "Purpose of Loan" at bounding box center [157, 146] width 96 height 6
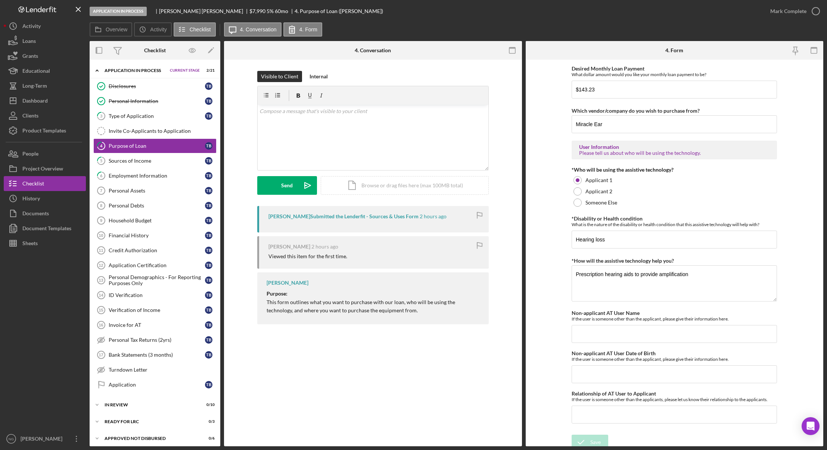
scroll to position [514, 0]
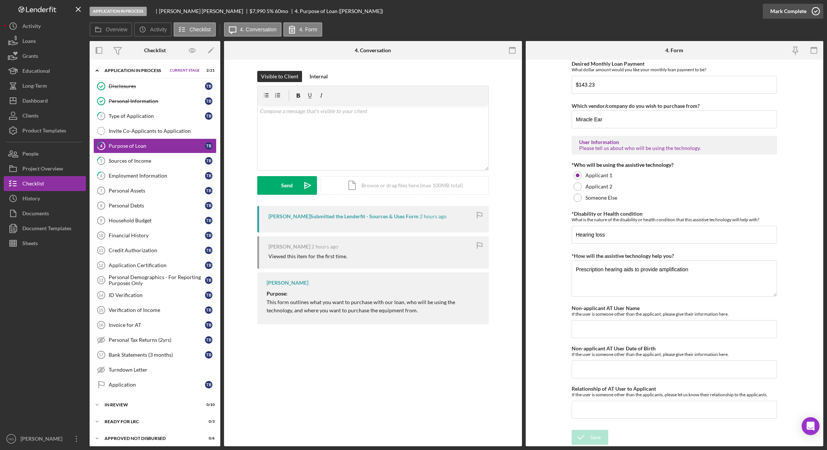
click at [814, 14] on icon "button" at bounding box center [816, 11] width 19 height 19
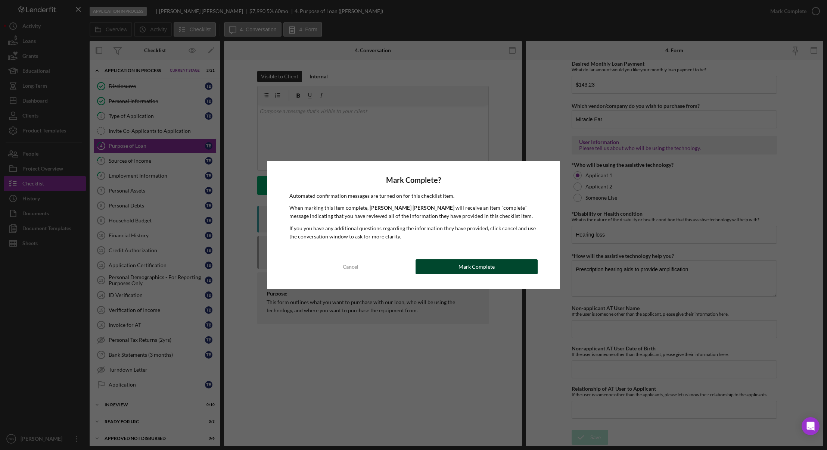
click at [461, 266] on div "Mark Complete" at bounding box center [477, 267] width 36 height 15
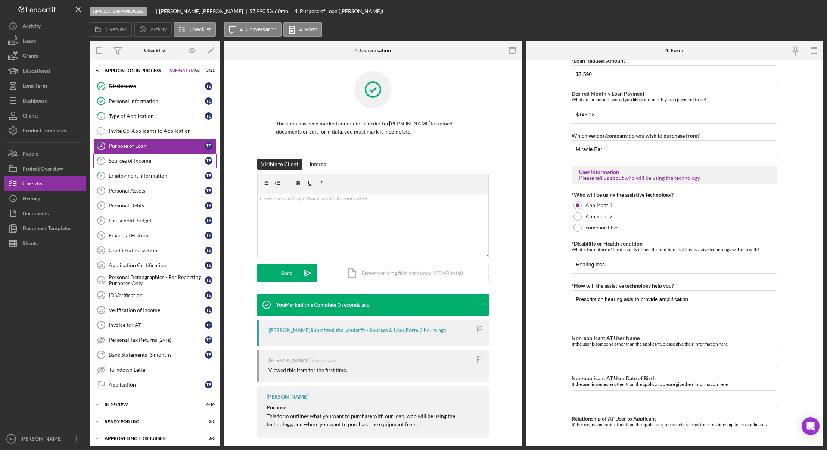
scroll to position [544, 0]
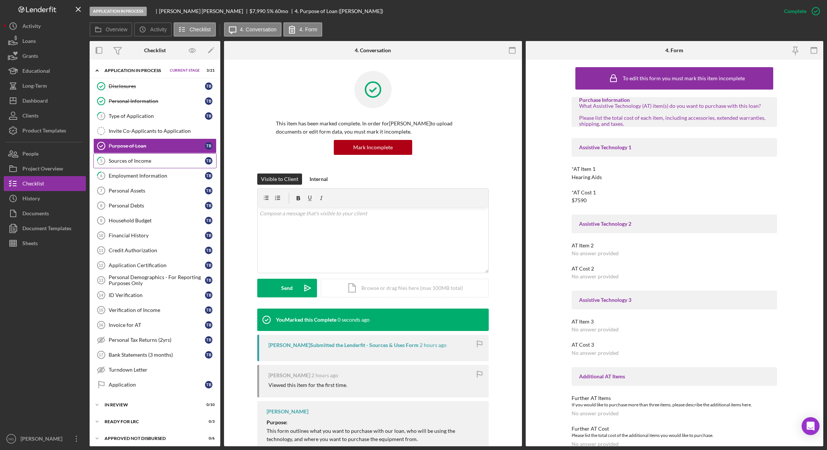
click at [143, 166] on link "5 Sources of Income T B" at bounding box center [154, 161] width 123 height 15
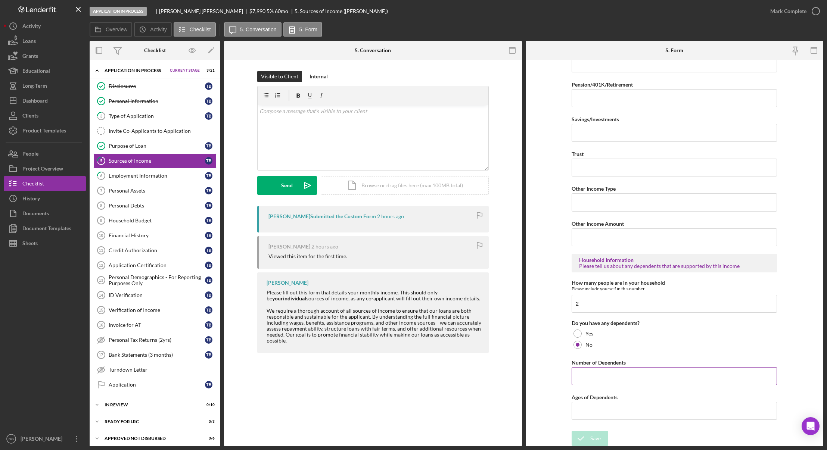
scroll to position [265, 0]
click at [812, 13] on icon "button" at bounding box center [816, 11] width 19 height 19
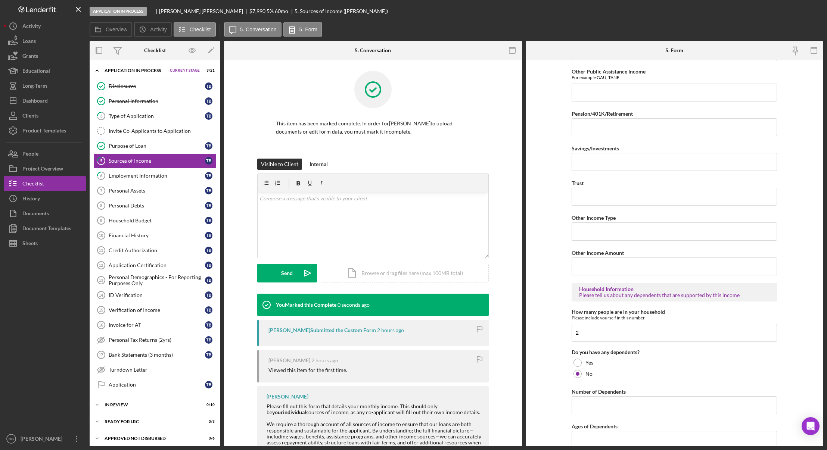
scroll to position [295, 0]
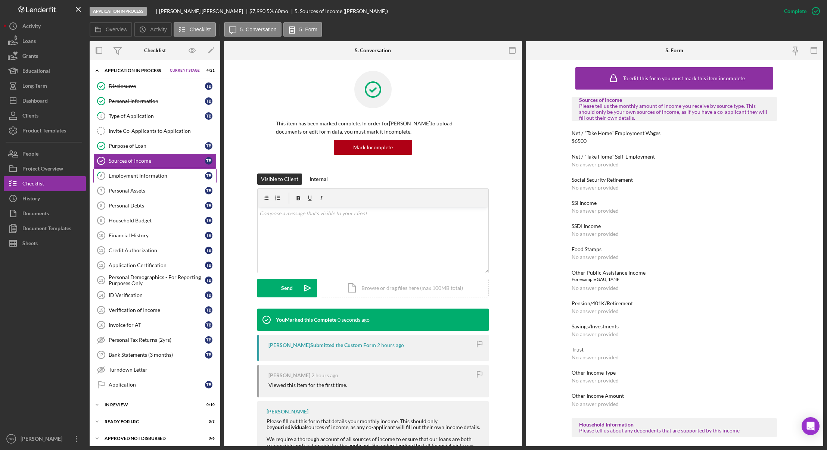
click at [137, 174] on div "Employment Information" at bounding box center [157, 176] width 96 height 6
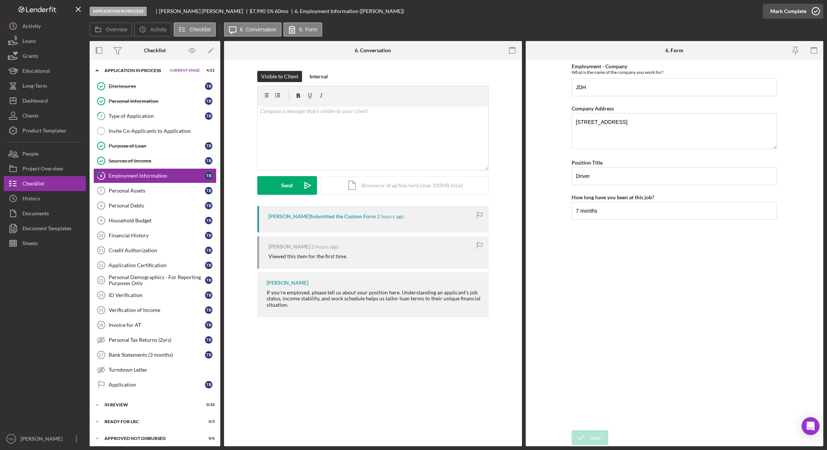
click at [815, 9] on icon "button" at bounding box center [816, 11] width 19 height 19
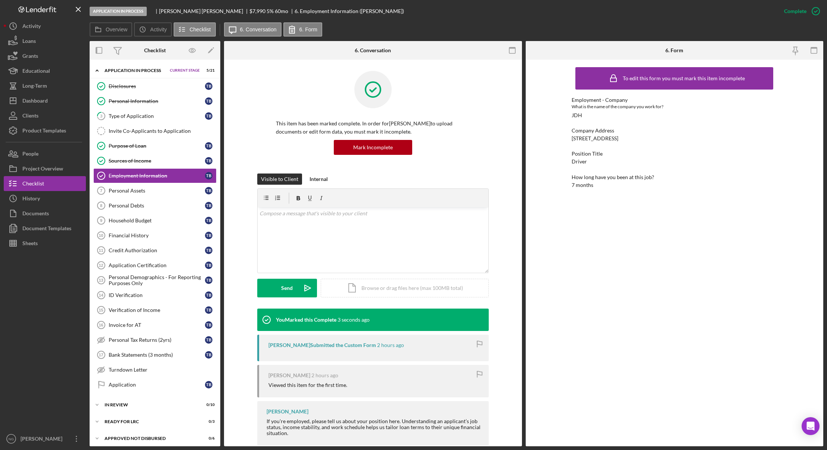
click at [42, 320] on div at bounding box center [45, 341] width 82 height 181
click at [130, 115] on div "Type of Application" at bounding box center [157, 116] width 96 height 6
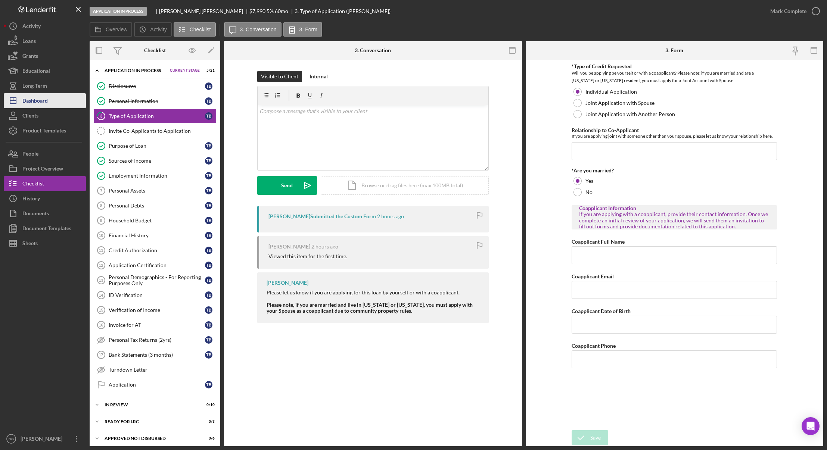
click at [45, 100] on div "Dashboard" at bounding box center [34, 101] width 25 height 17
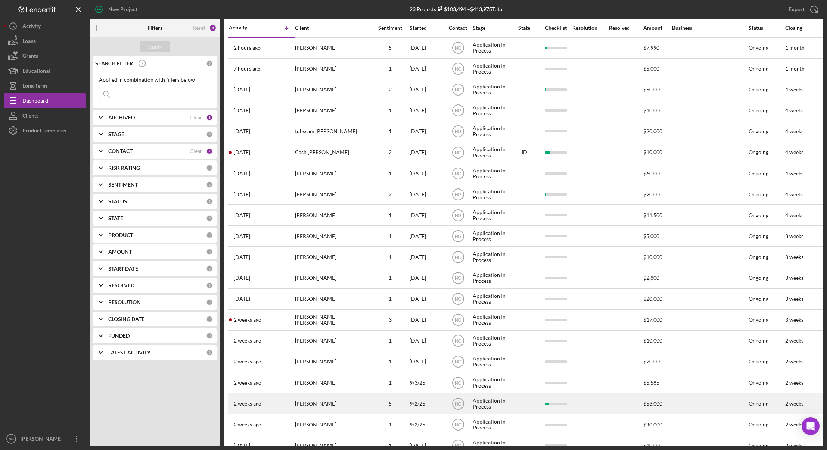
click at [337, 407] on div "[PERSON_NAME]" at bounding box center [332, 404] width 75 height 20
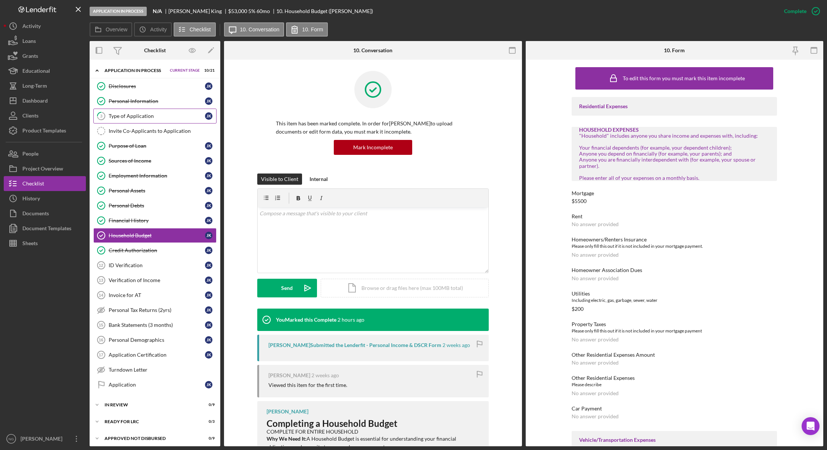
click at [134, 120] on link "3 Type of Application J K" at bounding box center [154, 116] width 123 height 15
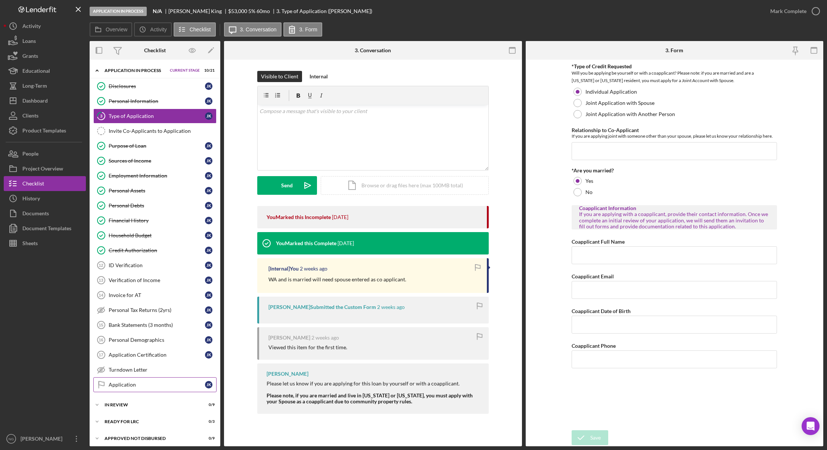
click at [184, 384] on div "Application" at bounding box center [157, 385] width 96 height 6
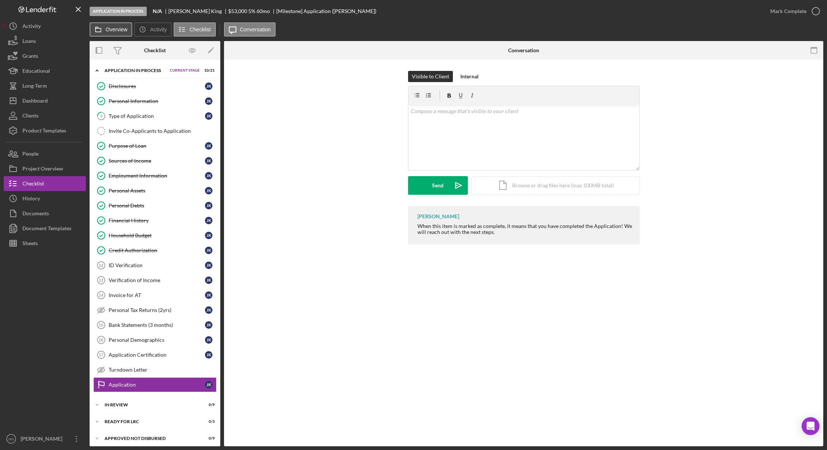
click at [127, 28] on button "Overview" at bounding box center [111, 29] width 43 height 14
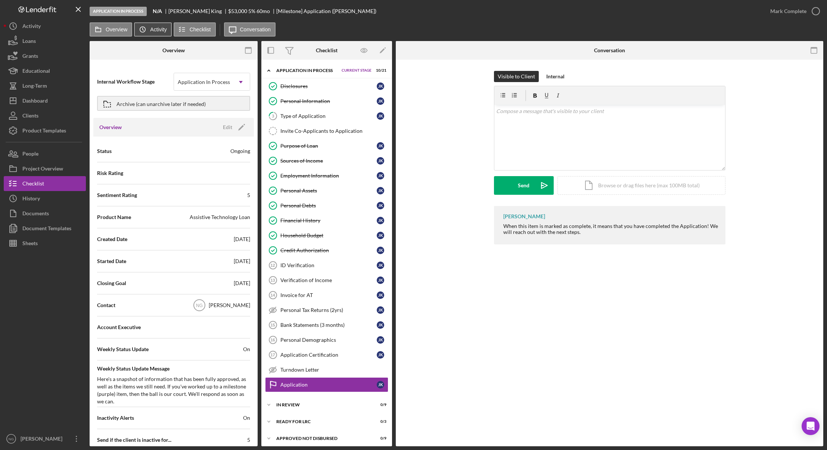
click at [152, 27] on label "Activity" at bounding box center [158, 30] width 16 height 6
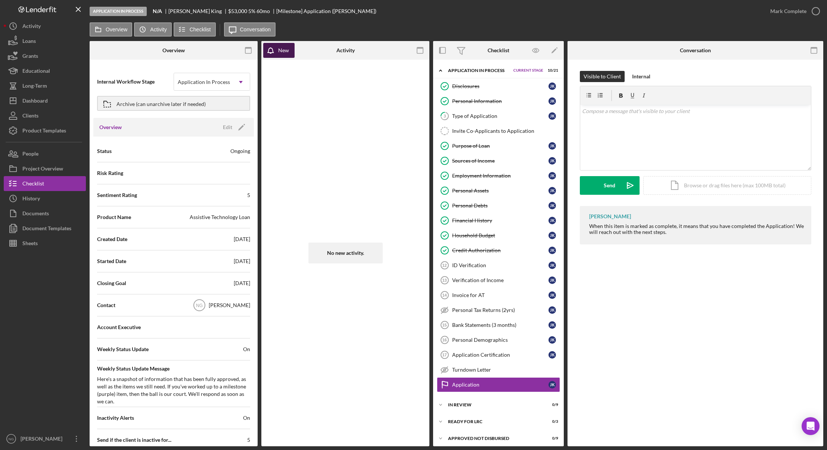
click at [292, 56] on button "New" at bounding box center [278, 50] width 31 height 15
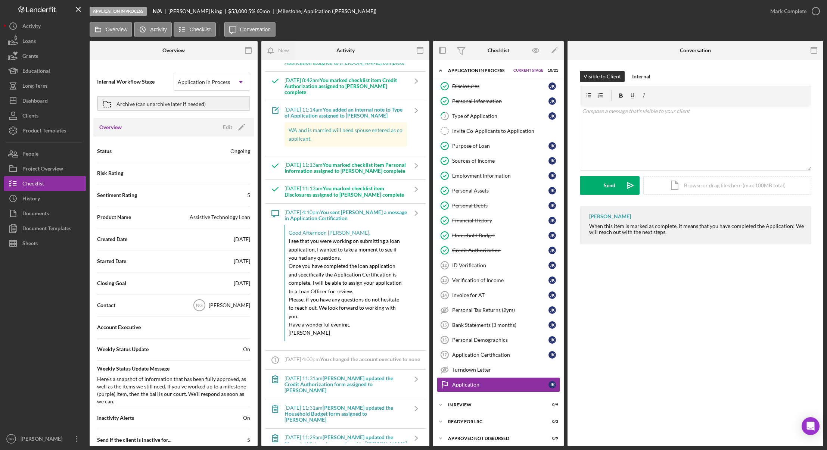
scroll to position [224, 0]
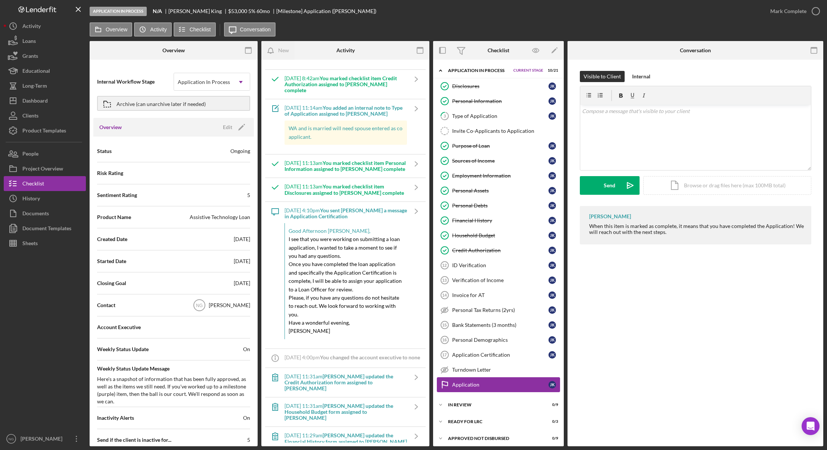
click at [528, 385] on div "Application" at bounding box center [500, 385] width 96 height 6
click at [416, 53] on icon "button" at bounding box center [420, 50] width 17 height 17
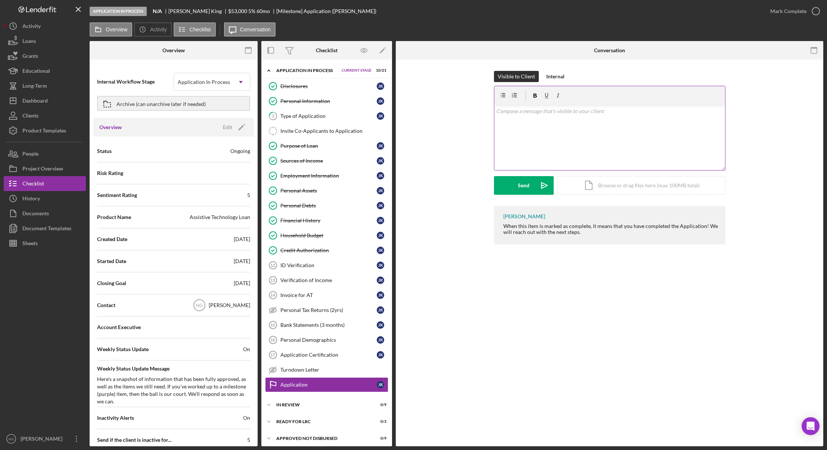
click at [560, 126] on div "v Color teal Color pink Remove color Add row above Add row below Add column bef…" at bounding box center [610, 137] width 231 height 65
click at [325, 351] on link "Application Certification 17 Application Certification J K" at bounding box center [326, 355] width 123 height 15
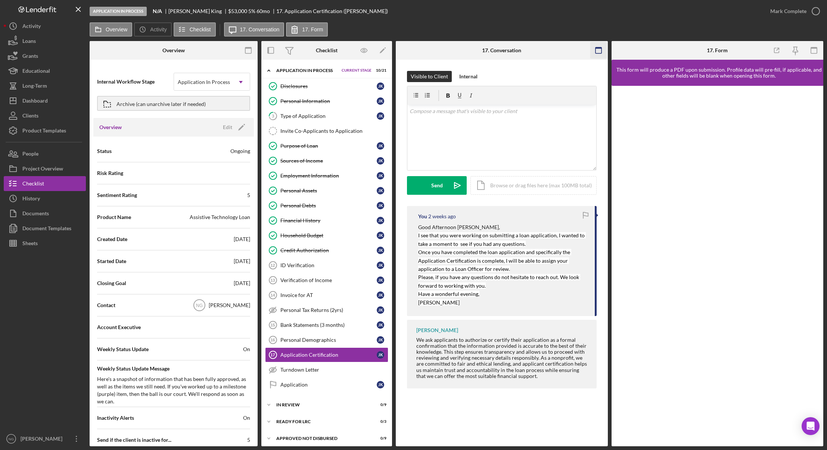
click at [594, 47] on icon "button" at bounding box center [598, 50] width 17 height 17
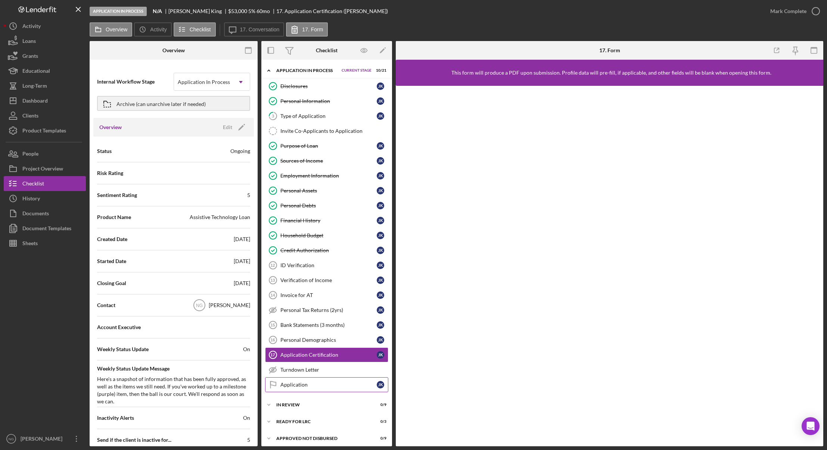
click at [313, 383] on div "Application" at bounding box center [329, 385] width 96 height 6
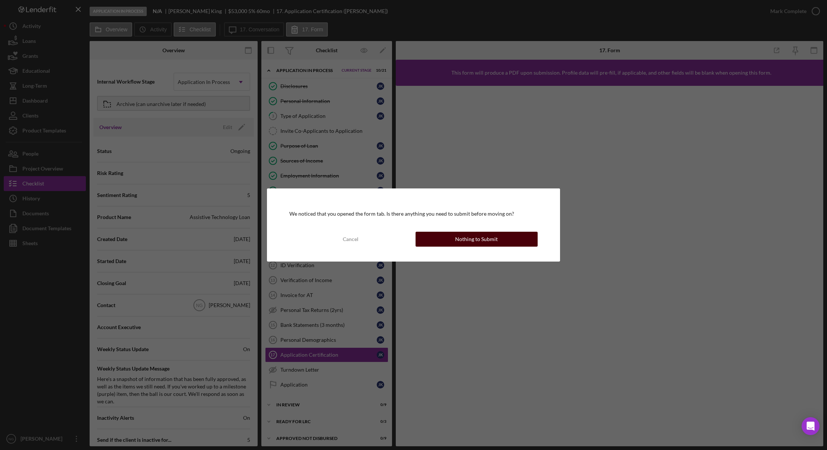
click at [515, 236] on button "Nothing to Submit" at bounding box center [477, 239] width 122 height 15
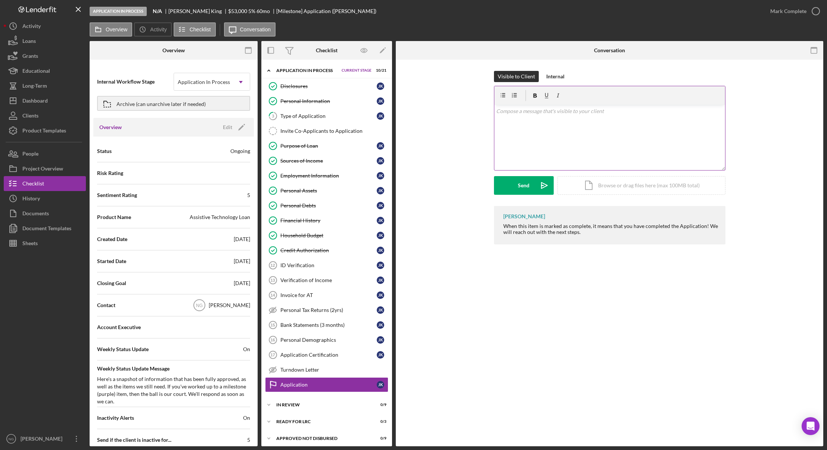
click at [525, 120] on div "v Color teal Color pink Remove color Add row above Add row below Add column bef…" at bounding box center [610, 137] width 231 height 65
click at [329, 103] on div "Personal Information" at bounding box center [329, 101] width 96 height 6
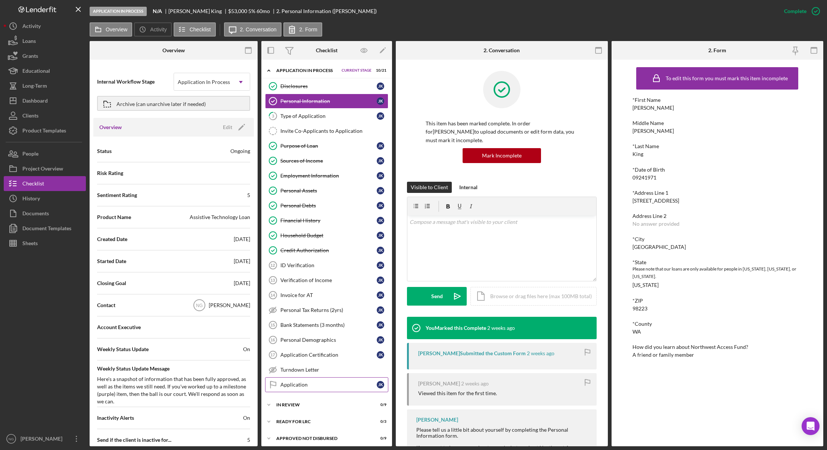
click at [324, 384] on div "Application" at bounding box center [329, 385] width 96 height 6
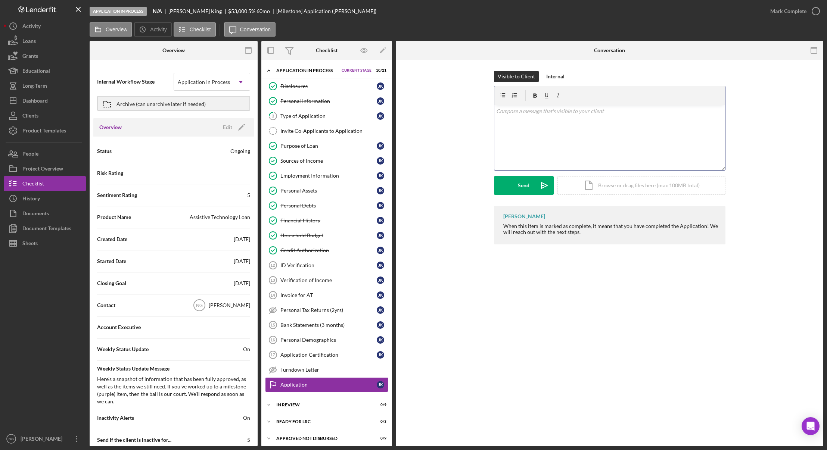
click at [545, 121] on div "v Color teal Color pink Remove color Add row above Add row below Add column bef…" at bounding box center [610, 137] width 231 height 65
click at [548, 111] on p "Hi [PERSON_NAME]," at bounding box center [609, 111] width 227 height 8
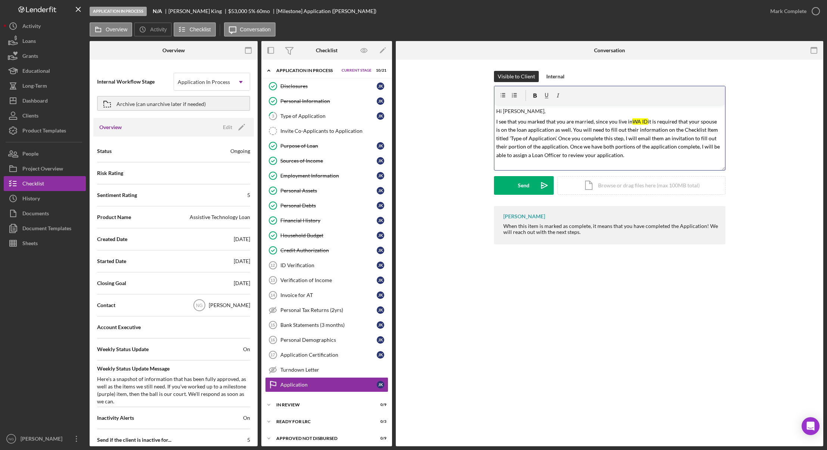
click at [498, 121] on mark "I see that you marked that you are married, since you live in" at bounding box center [564, 121] width 136 height 6
drag, startPoint x: 653, startPoint y: 130, endPoint x: 636, endPoint y: 129, distance: 16.1
click at [636, 129] on span "I just wanted to send a follow up email to see if you have any questions on the…" at bounding box center [609, 142] width 226 height 49
drag, startPoint x: 640, startPoint y: 130, endPoint x: 625, endPoint y: 132, distance: 15.1
click at [625, 132] on mark "I just wanted to send a follow up email to see if you have any questions on the…" at bounding box center [609, 125] width 226 height 15
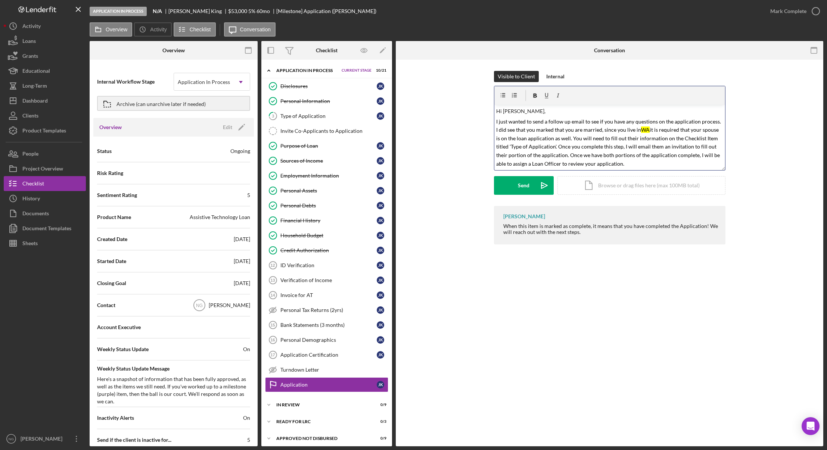
click at [641, 130] on mark "WA" at bounding box center [645, 130] width 9 height 6
click at [543, 140] on mark "I just wanted to send a follow up email to see if you have any questions on the…" at bounding box center [609, 142] width 226 height 49
click at [598, 137] on mark "I just wanted to send a follow up email to see if you have any questions on the…" at bounding box center [609, 142] width 226 height 49
click at [717, 121] on mark "I just wanted to send a follow up email to see if you have any questions on the…" at bounding box center [609, 142] width 226 height 49
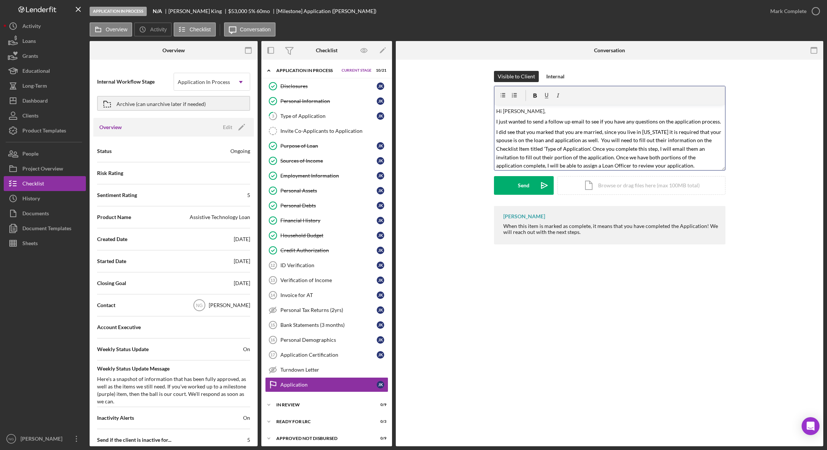
click at [602, 131] on mark "I did see that you marked that you are married, since you live in [US_STATE] it…" at bounding box center [609, 149] width 226 height 40
click at [657, 155] on mark "I did see that you marked that you are married, since you live in [US_STATE] it…" at bounding box center [609, 147] width 226 height 40
drag, startPoint x: 613, startPoint y: 156, endPoint x: 552, endPoint y: 170, distance: 62.4
click at [552, 170] on div "v Color teal Color pink Remove color Add row above Add row below Add column bef…" at bounding box center [610, 137] width 231 height 65
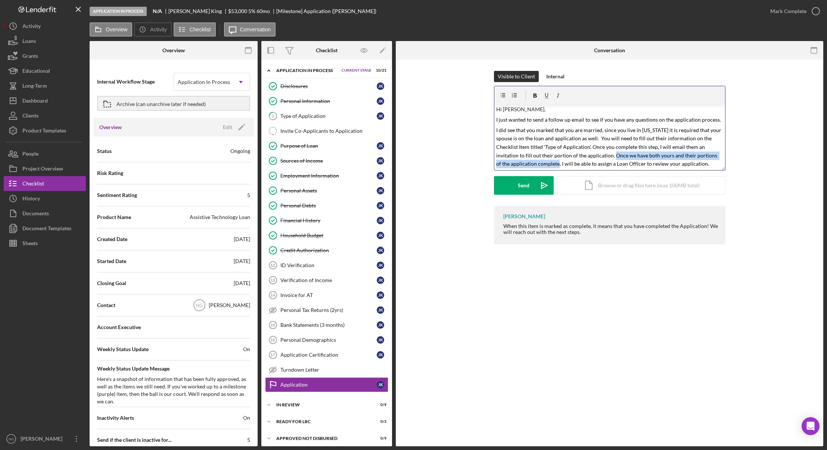
copy mark "Once we have both yours and their portions of the application complete"
drag, startPoint x: 657, startPoint y: 156, endPoint x: 694, endPoint y: 156, distance: 37.4
click at [694, 156] on mark "I did see that you marked that you are married, since you live in [US_STATE] it…" at bounding box center [609, 147] width 226 height 40
click at [667, 164] on p "I did see that you marked that you are married, since you live in [US_STATE] it…" at bounding box center [609, 147] width 227 height 42
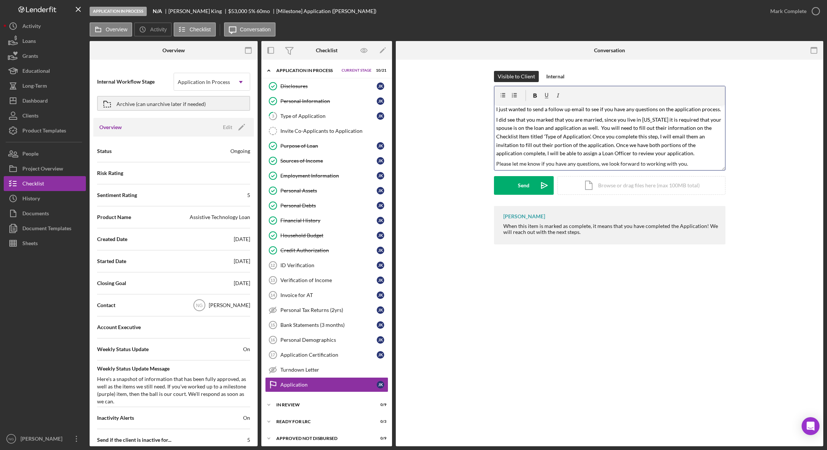
scroll to position [21, 0]
